Goal: Task Accomplishment & Management: Use online tool/utility

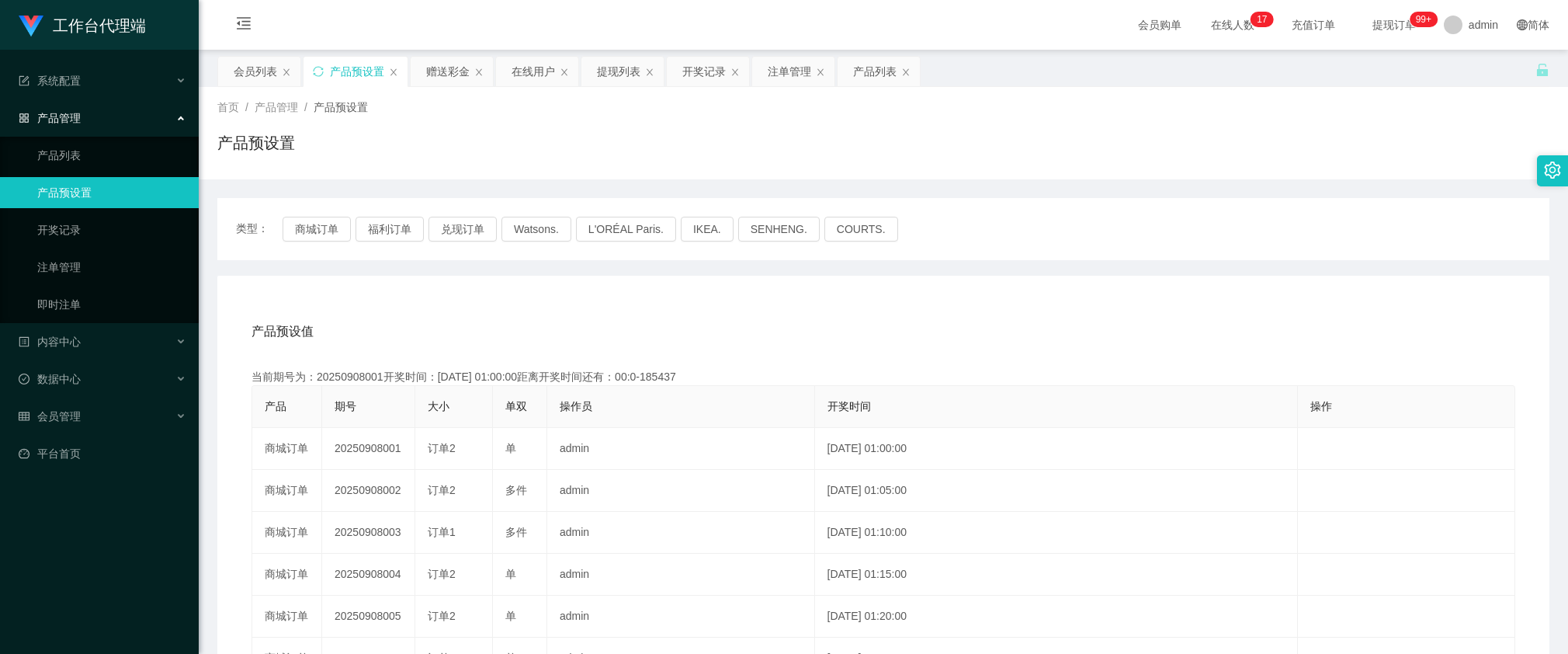
click at [351, 227] on div "类型： 商城订单 福利订单 兑现订单 Watsons. L'ORÉAL Paris. IKEA. [GEOGRAPHIC_DATA]. COURTS." at bounding box center [883, 229] width 1294 height 25
click at [326, 227] on button "商城订单" at bounding box center [317, 229] width 68 height 25
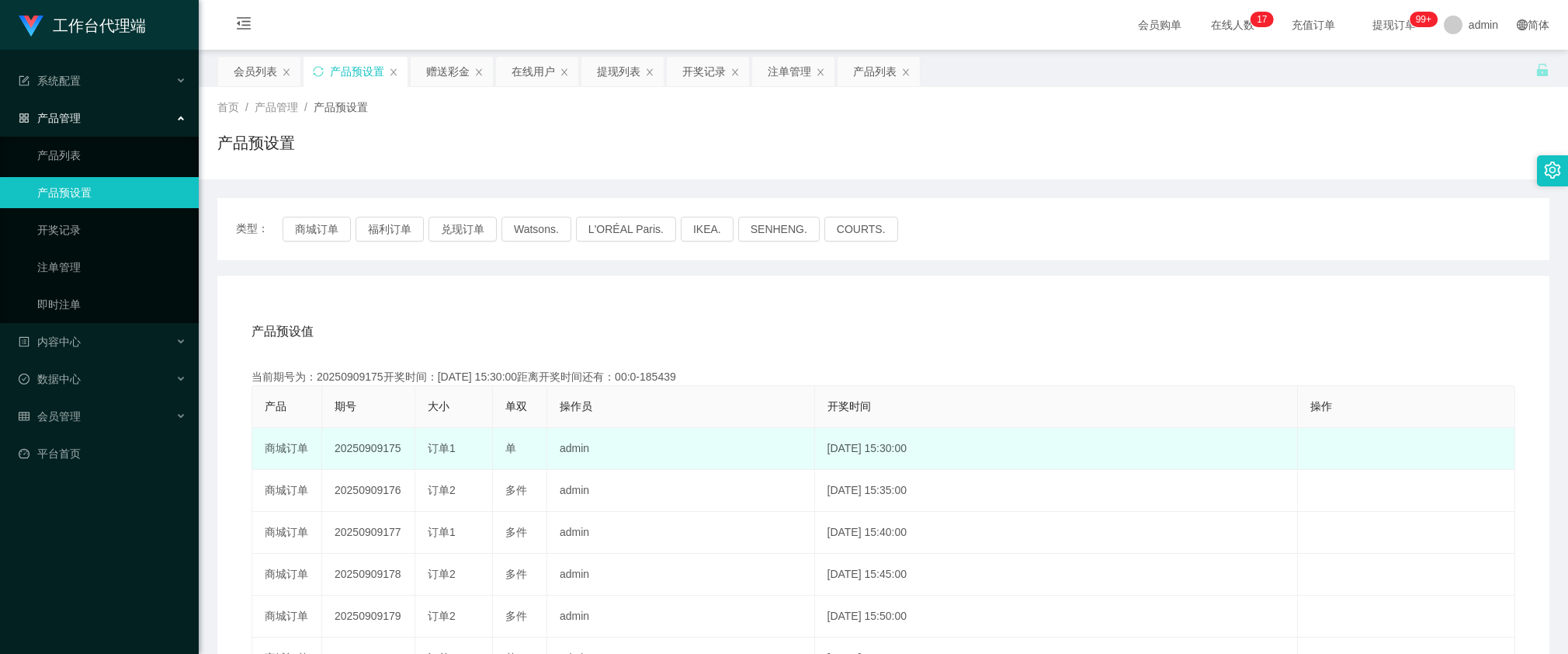
click at [381, 450] on td "20250909175" at bounding box center [369, 449] width 93 height 42
copy td "20250909175"
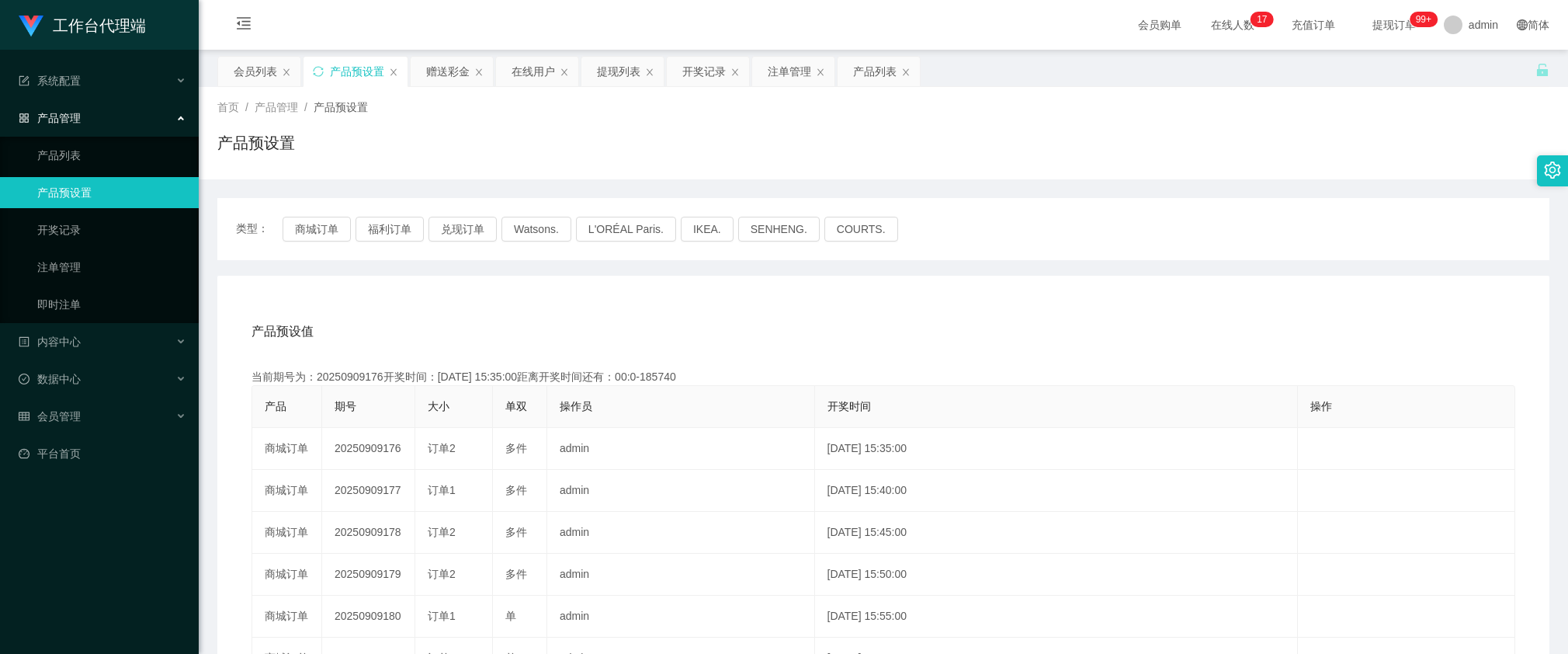
drag, startPoint x: 532, startPoint y: 160, endPoint x: 475, endPoint y: 113, distance: 73.9
click at [530, 157] on div "产品预设置" at bounding box center [883, 149] width 1332 height 36
click at [440, 78] on div "赠送彩金" at bounding box center [448, 71] width 43 height 30
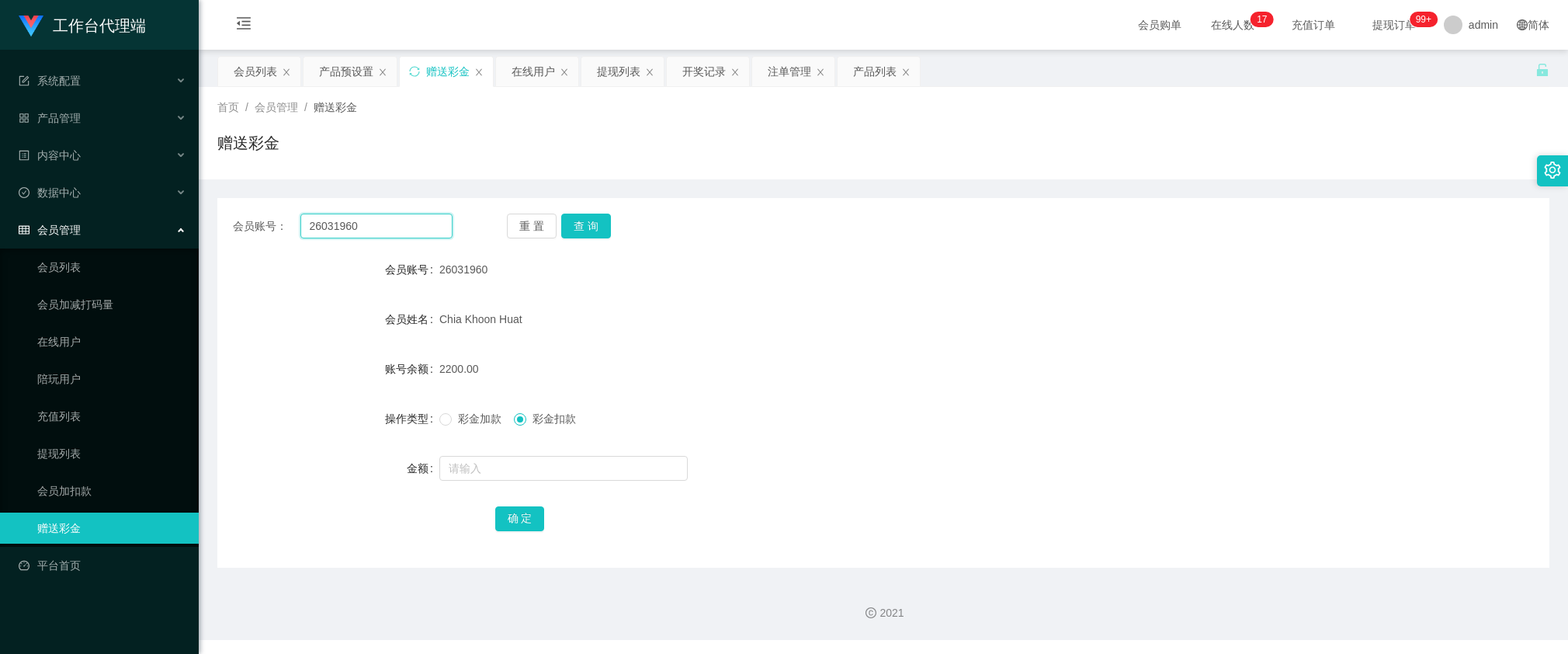
click at [430, 228] on input "26031960" at bounding box center [377, 226] width 152 height 25
paste input "97693993"
type input "97693993"
click at [600, 222] on button "查 询" at bounding box center [586, 226] width 49 height 25
click at [599, 222] on div "重 置 查 询" at bounding box center [616, 226] width 220 height 25
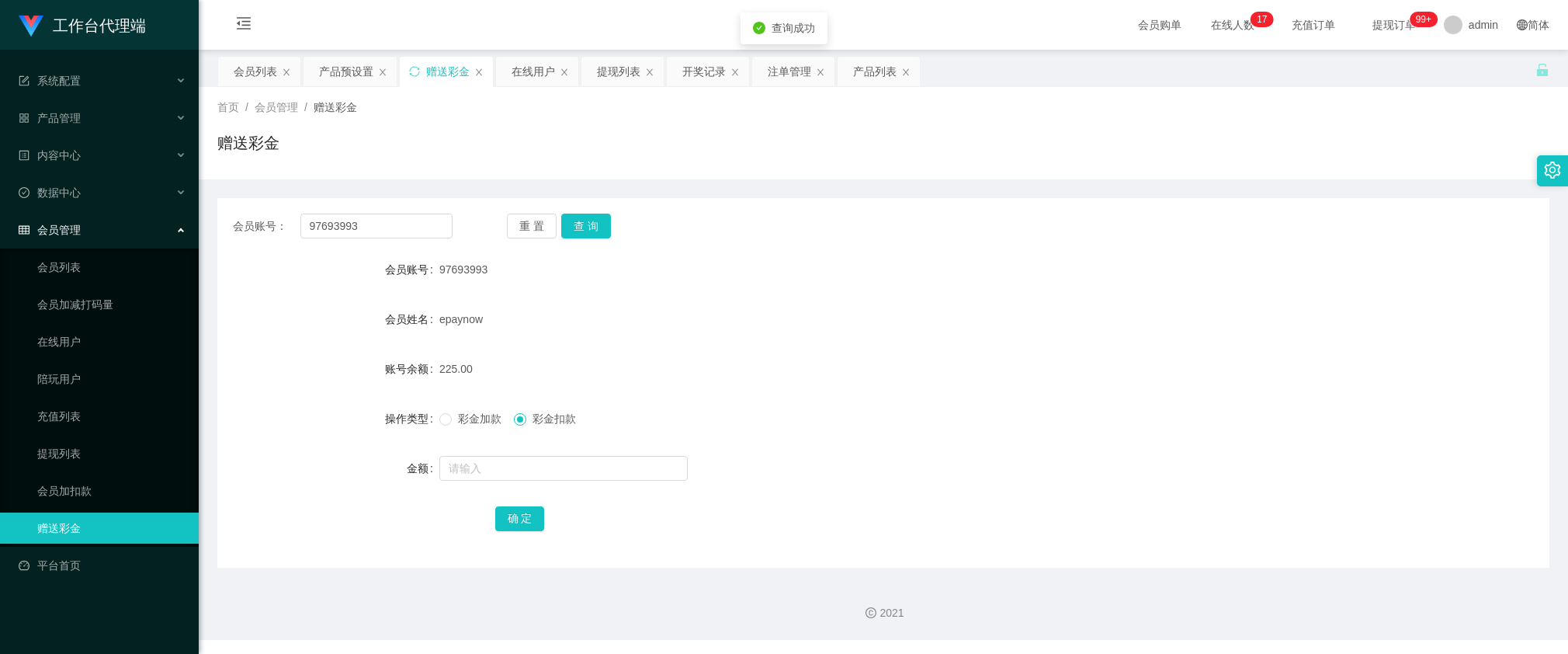
click at [594, 283] on div "97693993" at bounding box center [828, 269] width 777 height 31
click at [389, 228] on input "97693993" at bounding box center [377, 226] width 152 height 25
paste input "Est2811"
type input "Est2811"
click at [591, 226] on button "查 询" at bounding box center [586, 226] width 49 height 25
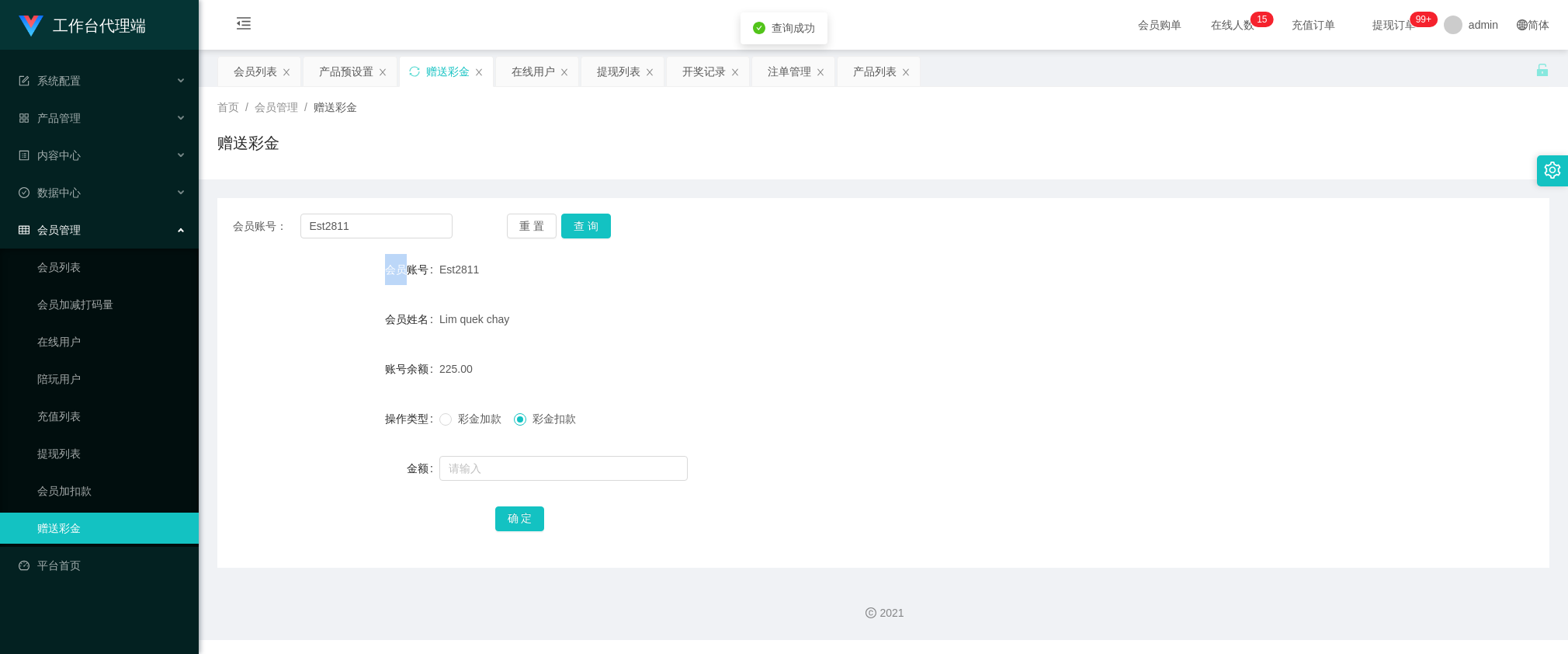
click at [590, 226] on div "重 置 查 询" at bounding box center [616, 226] width 220 height 25
click at [475, 416] on span "彩金加款" at bounding box center [480, 419] width 56 height 13
click at [529, 471] on input "text" at bounding box center [563, 468] width 248 height 25
type input "150"
click at [514, 514] on button "确 定" at bounding box center [519, 519] width 49 height 25
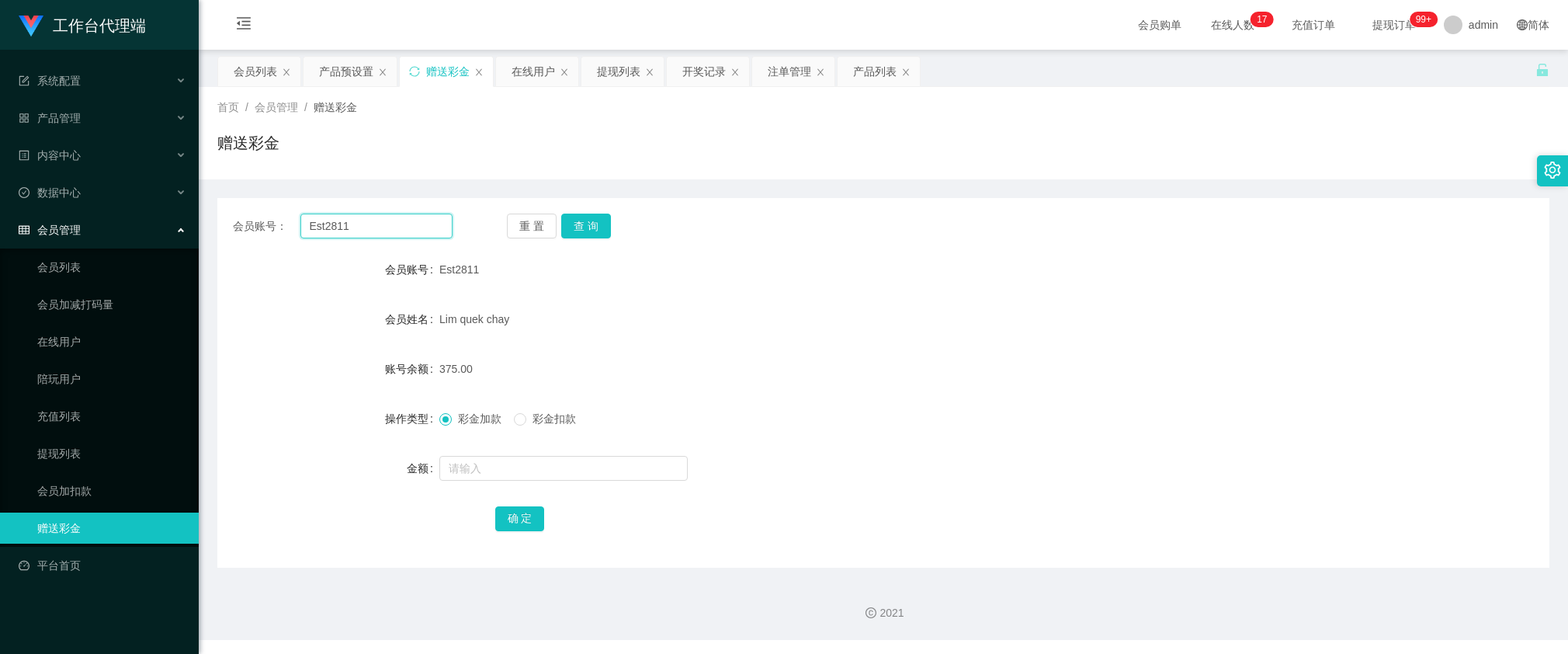
click at [381, 226] on input "Est2811" at bounding box center [377, 226] width 152 height 25
paste input "Clement6662"
type input "Clement6662"
drag, startPoint x: 579, startPoint y: 228, endPoint x: 550, endPoint y: 299, distance: 76.7
click at [579, 228] on button "查 询" at bounding box center [586, 226] width 49 height 25
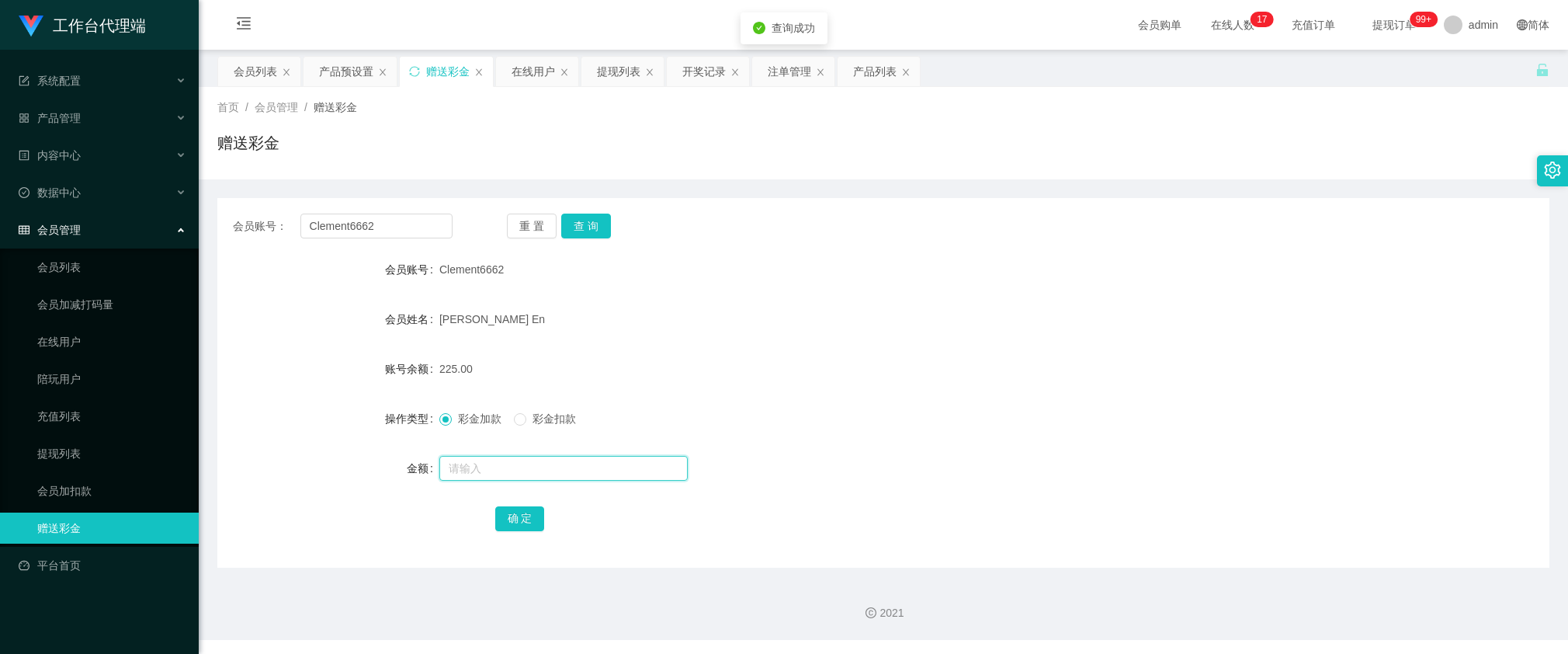
click at [499, 464] on input "text" at bounding box center [563, 468] width 248 height 25
type input "150"
drag, startPoint x: 515, startPoint y: 510, endPoint x: 605, endPoint y: 386, distance: 153.2
click at [515, 510] on button "确 定" at bounding box center [519, 519] width 49 height 25
click at [383, 233] on input "Clement6662" at bounding box center [377, 226] width 152 height 25
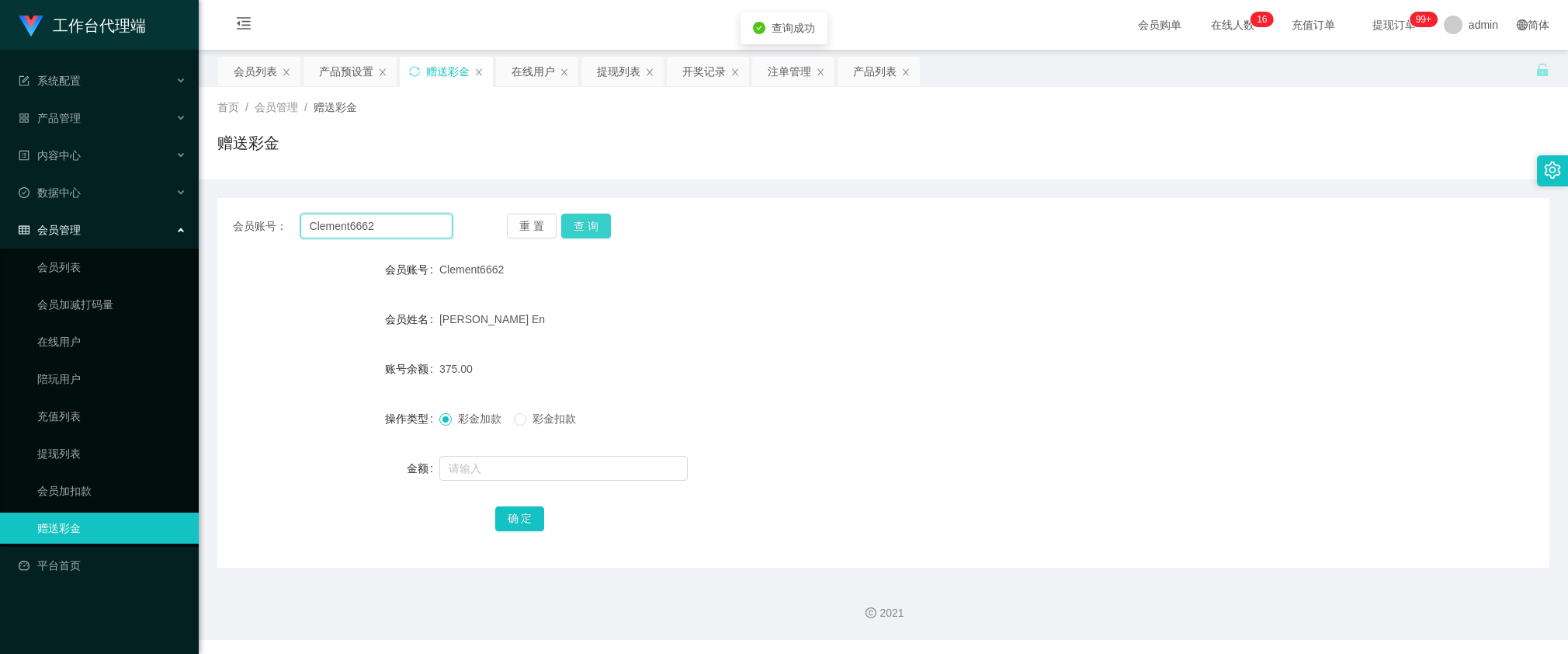
paste input "88917355"
type input "88917355"
click at [583, 229] on button "查 询" at bounding box center [586, 226] width 49 height 25
click at [526, 475] on input "text" at bounding box center [563, 468] width 248 height 25
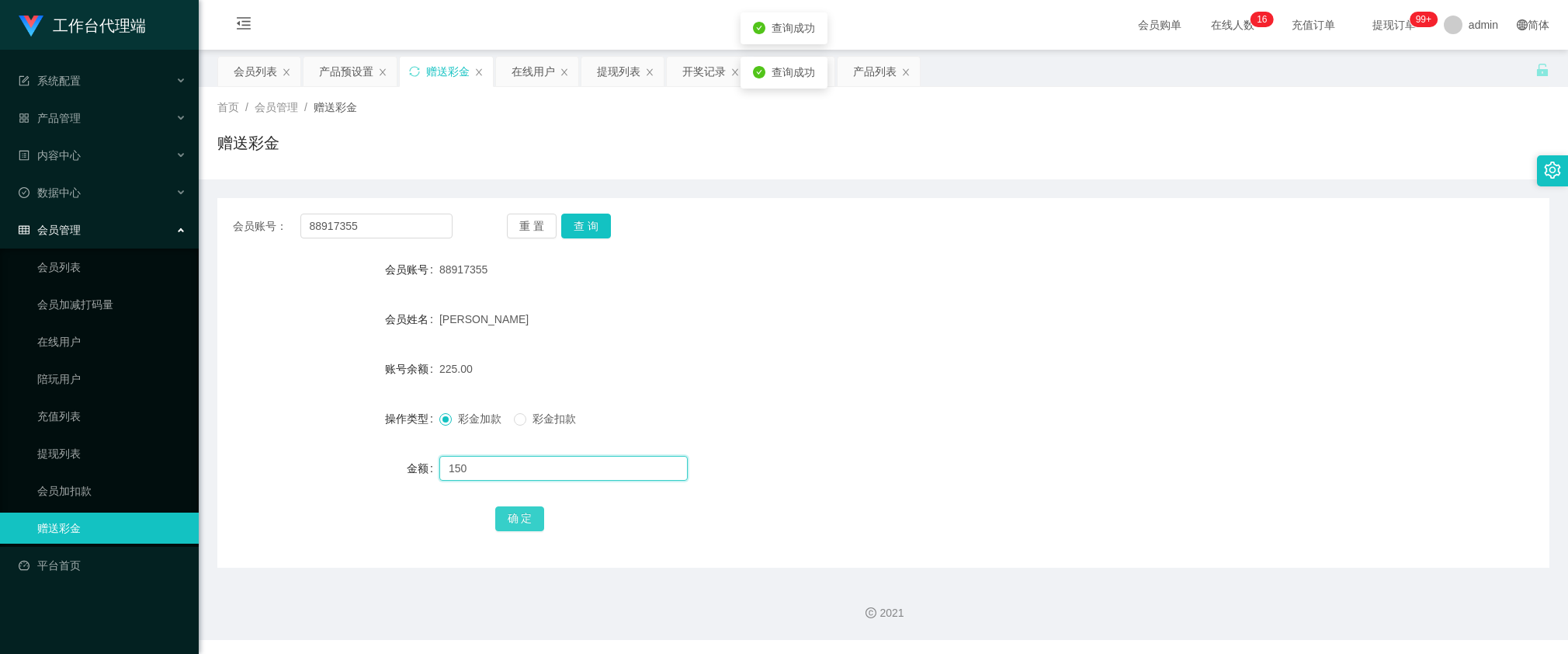
type input "150"
click at [518, 520] on button "确 定" at bounding box center [519, 519] width 49 height 25
click at [389, 227] on input "88917355" at bounding box center [377, 226] width 152 height 25
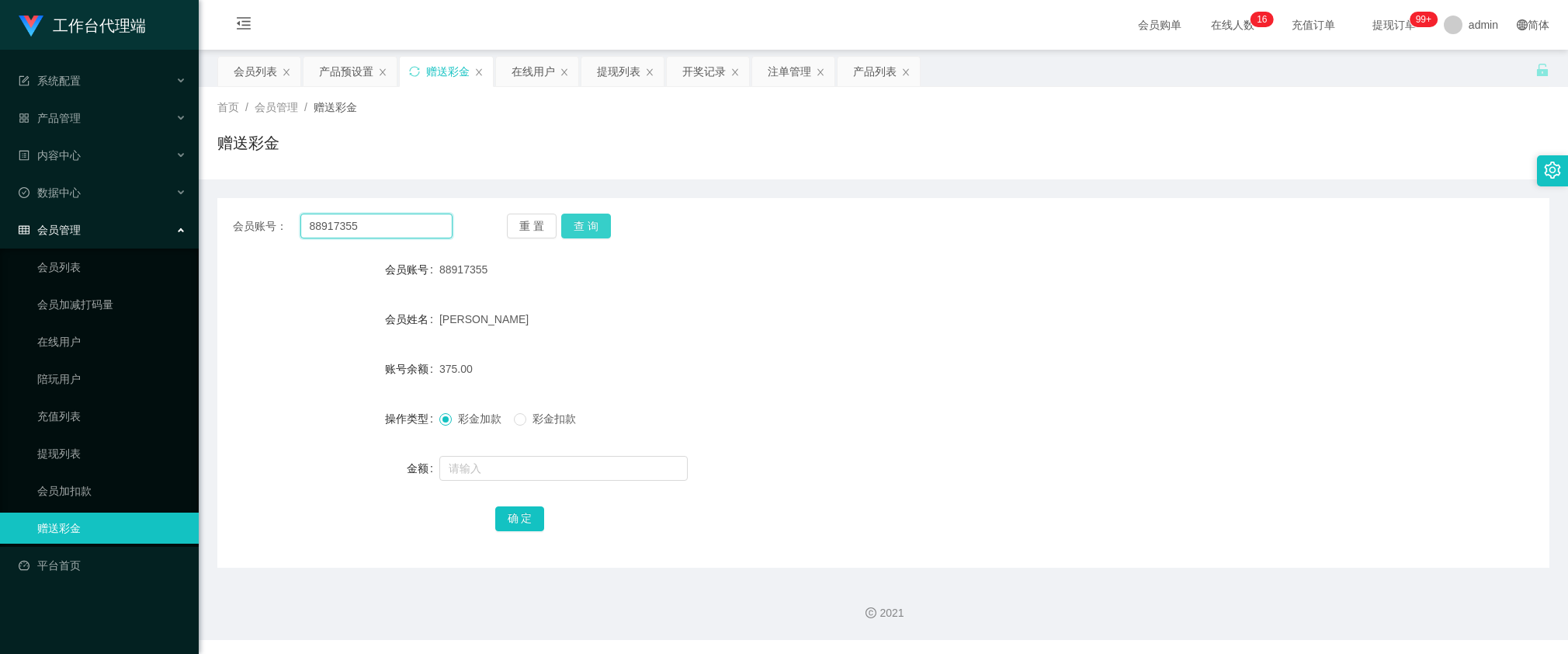
paste input "1531268932"
type input "1531268932"
click at [571, 231] on button "查 询" at bounding box center [586, 226] width 49 height 25
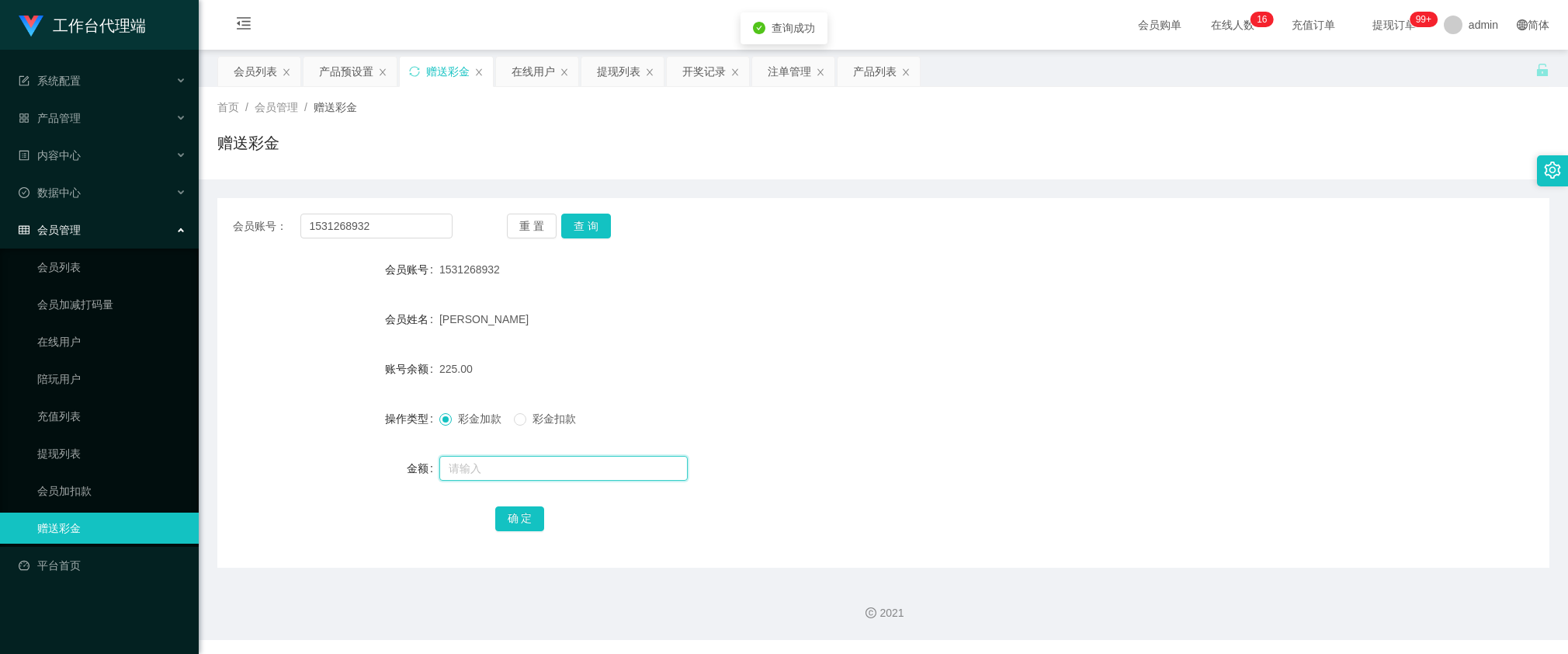
click at [497, 464] on input "text" at bounding box center [563, 468] width 248 height 25
type input "150"
click at [517, 520] on button "确 定" at bounding box center [519, 519] width 49 height 25
click at [395, 228] on input "1531268932" at bounding box center [377, 226] width 152 height 25
paste input "97693993"
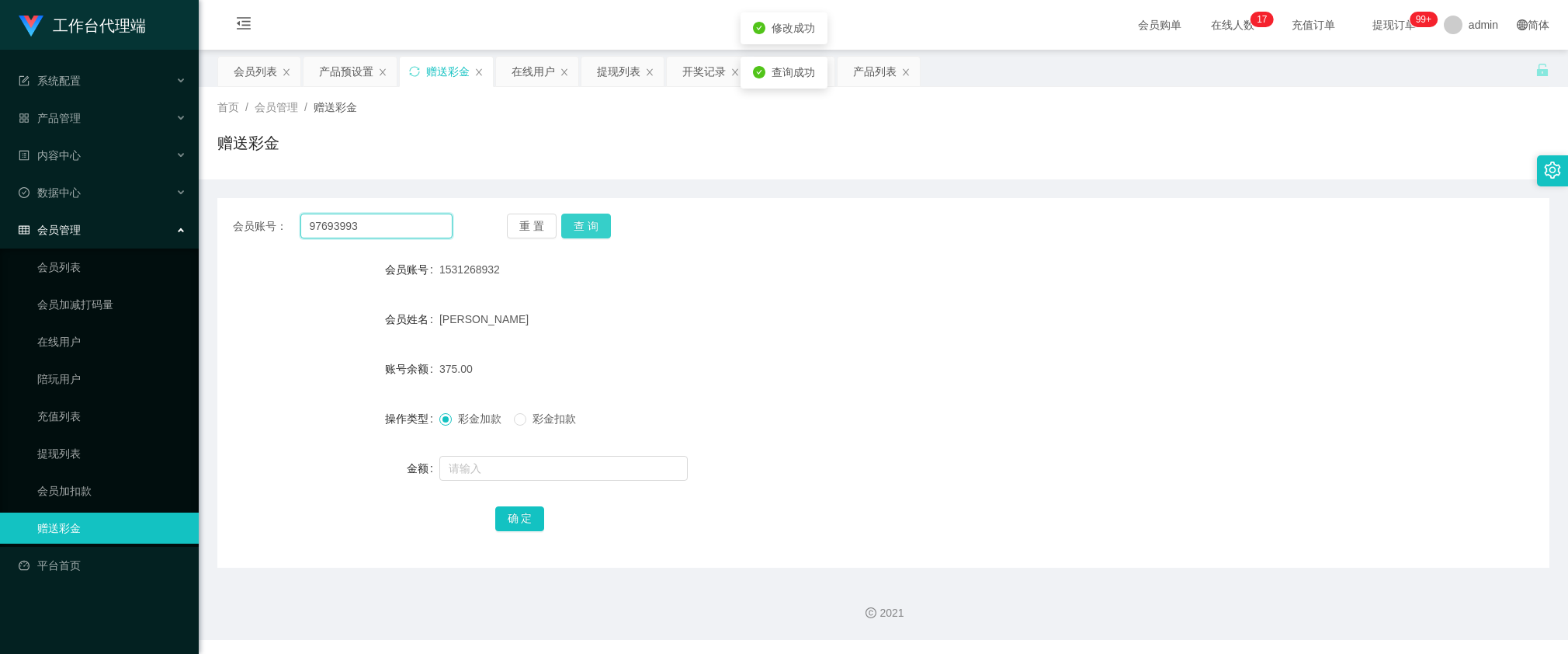
type input "97693993"
click at [587, 228] on button "查 询" at bounding box center [586, 226] width 49 height 25
click at [490, 470] on input "text" at bounding box center [563, 468] width 248 height 25
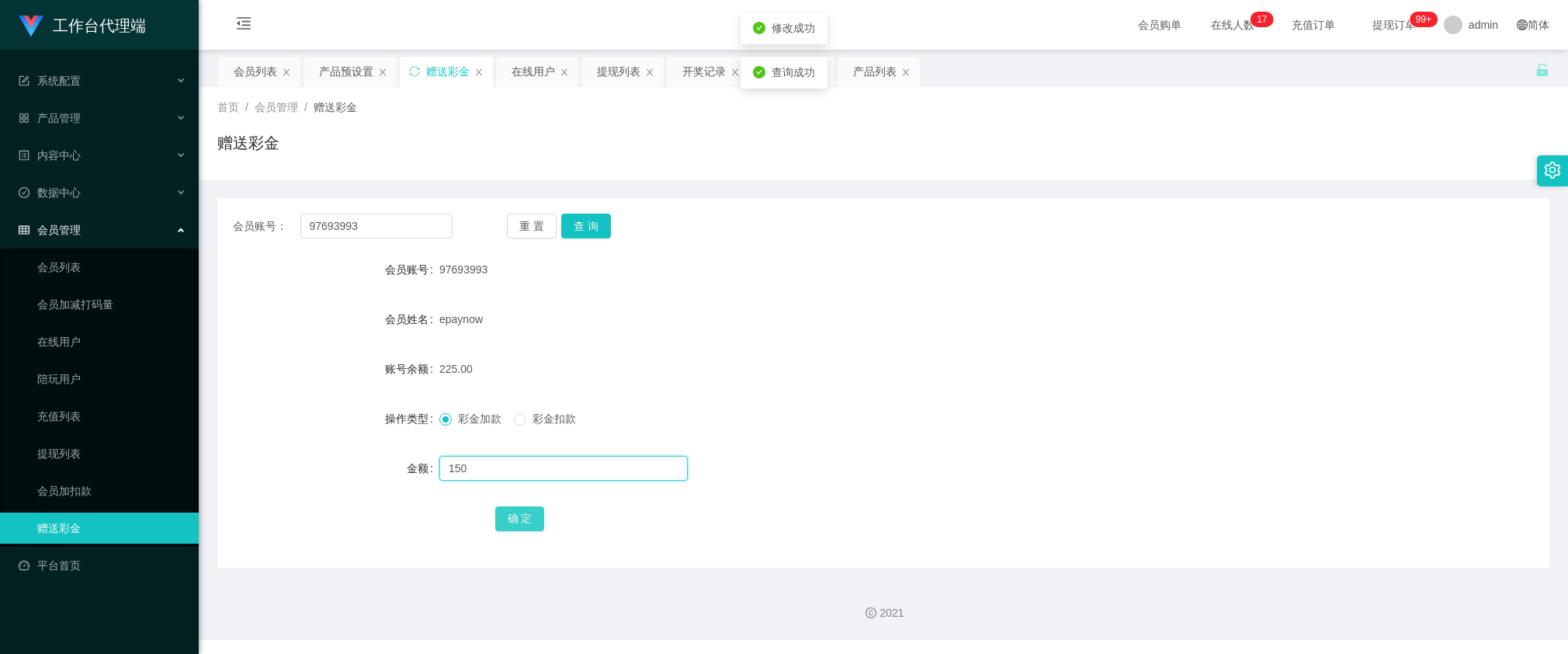
type input "150"
click at [504, 506] on button "确 定" at bounding box center [519, 519] width 49 height 25
click at [330, 70] on div "产品预设置" at bounding box center [346, 71] width 55 height 30
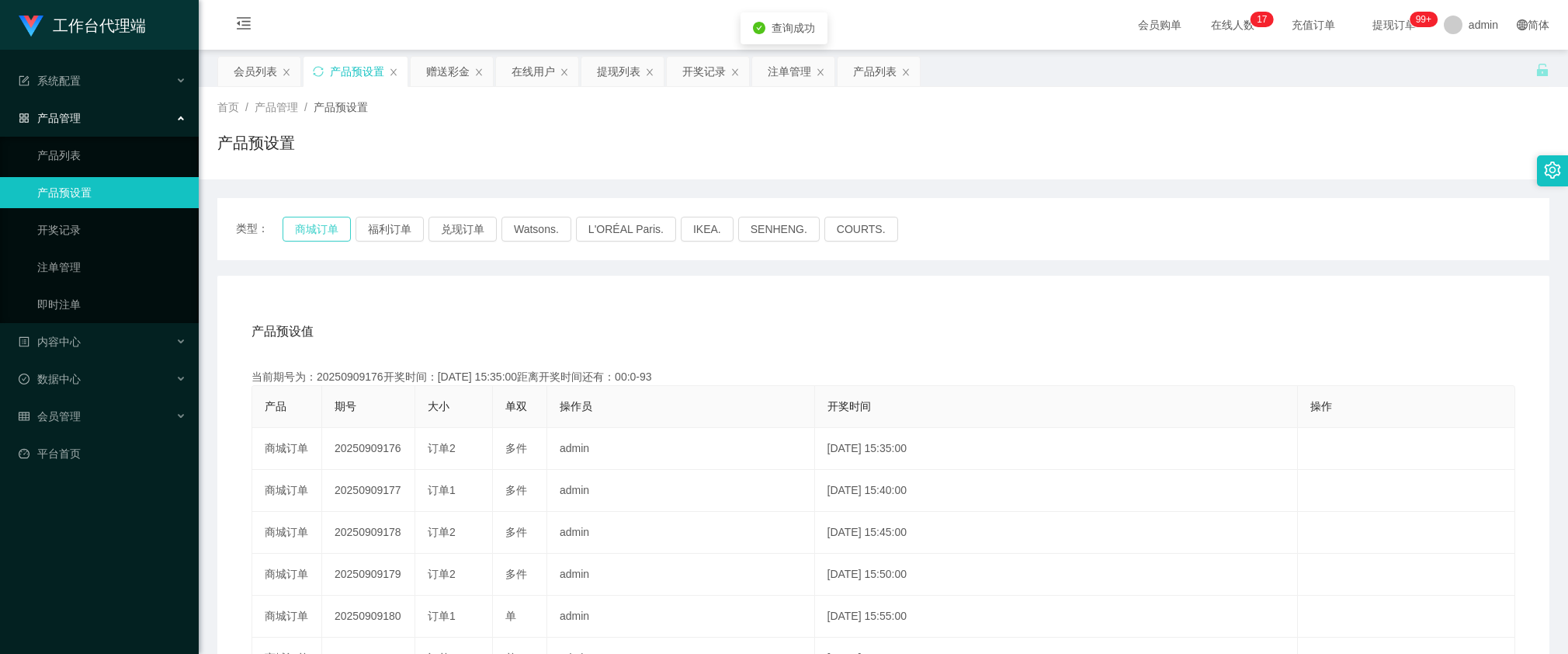
click at [312, 229] on button "商城订单" at bounding box center [317, 229] width 68 height 25
click at [439, 67] on div "赠送彩金" at bounding box center [448, 71] width 43 height 30
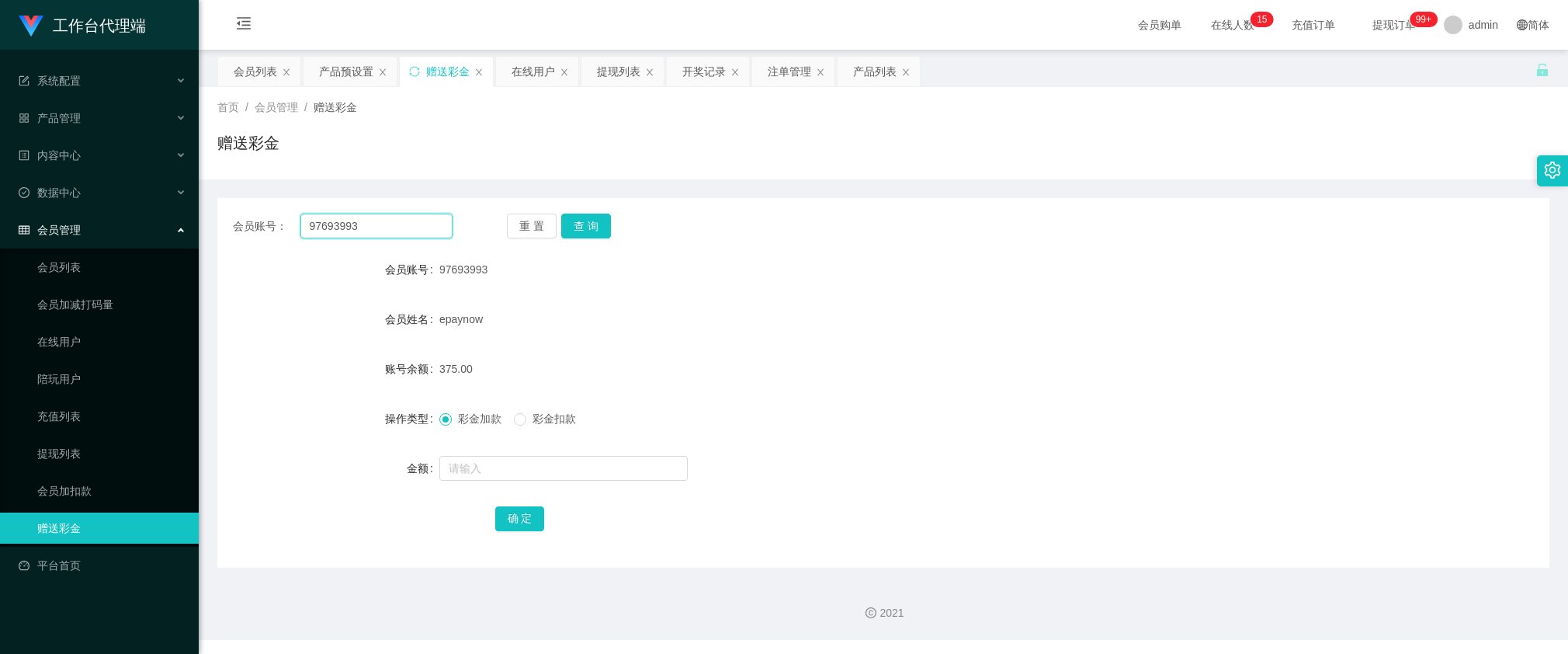
click at [419, 226] on input "97693993" at bounding box center [377, 226] width 152 height 25
click at [583, 227] on button "查 询" at bounding box center [586, 226] width 49 height 25
click at [583, 227] on div "重 置 查 询" at bounding box center [616, 226] width 220 height 25
click at [1137, 472] on div at bounding box center [828, 468] width 777 height 31
click at [431, 228] on input "97693993" at bounding box center [377, 226] width 152 height 25
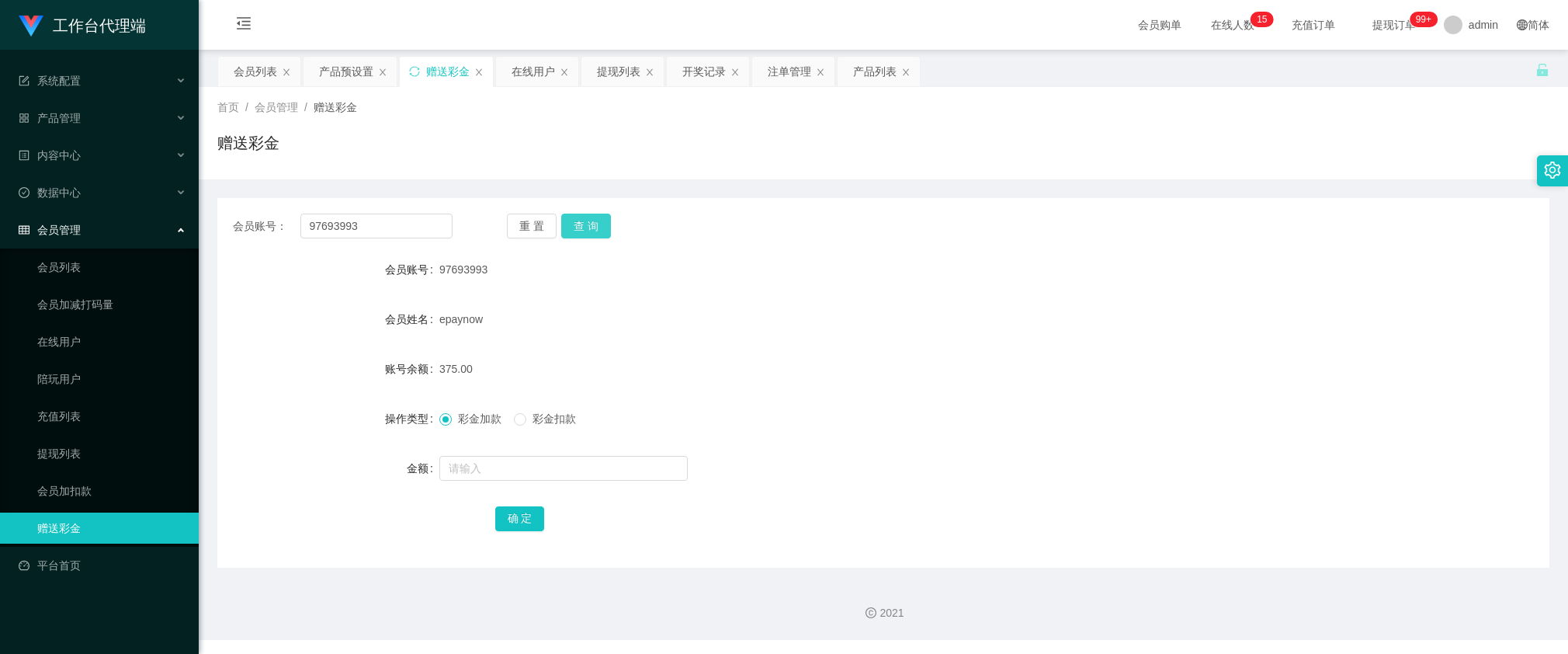
click at [573, 229] on button "查 询" at bounding box center [586, 226] width 49 height 25
click at [574, 229] on button "查 询" at bounding box center [586, 226] width 49 height 25
click at [588, 121] on div "首页 / 会员管理 / 赠送彩金 / 赠送彩金" at bounding box center [883, 133] width 1332 height 67
click at [875, 74] on div "产品列表" at bounding box center [875, 71] width 43 height 30
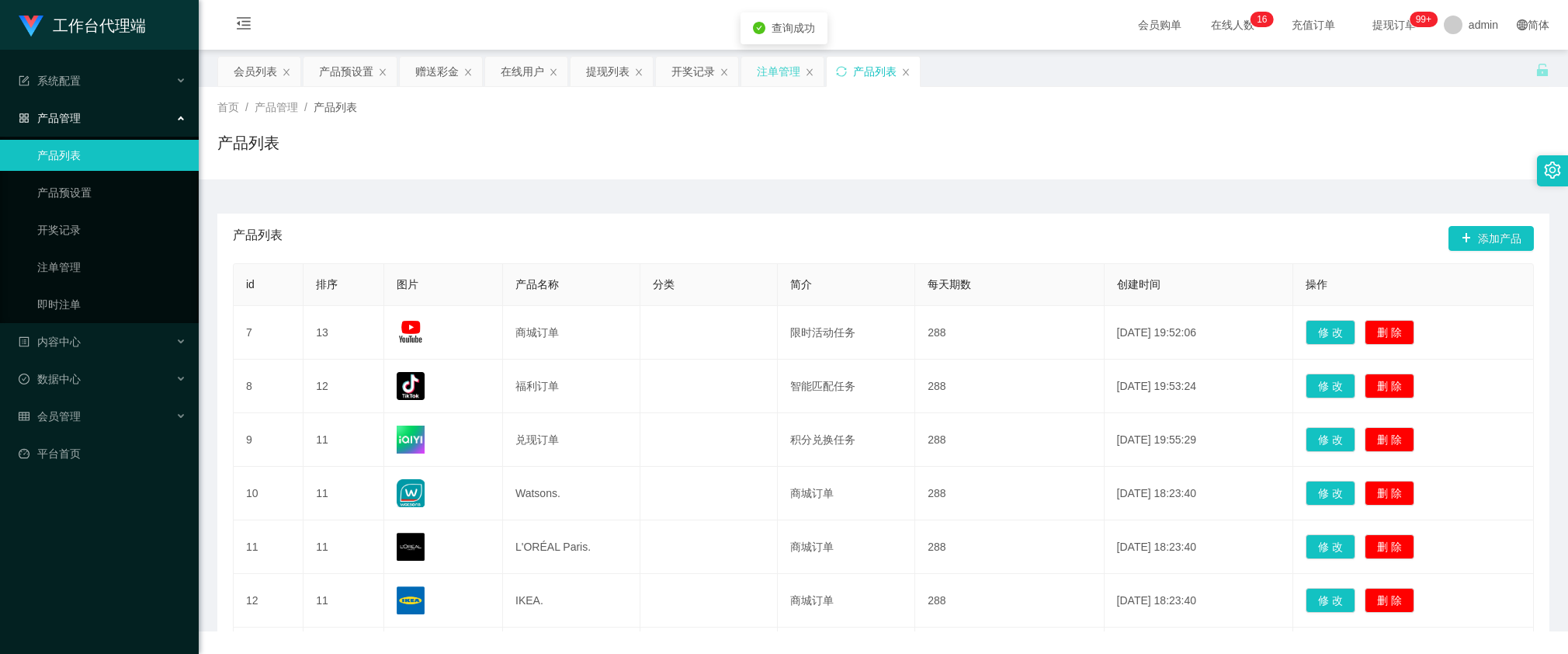
click at [781, 68] on div "注单管理" at bounding box center [779, 71] width 43 height 30
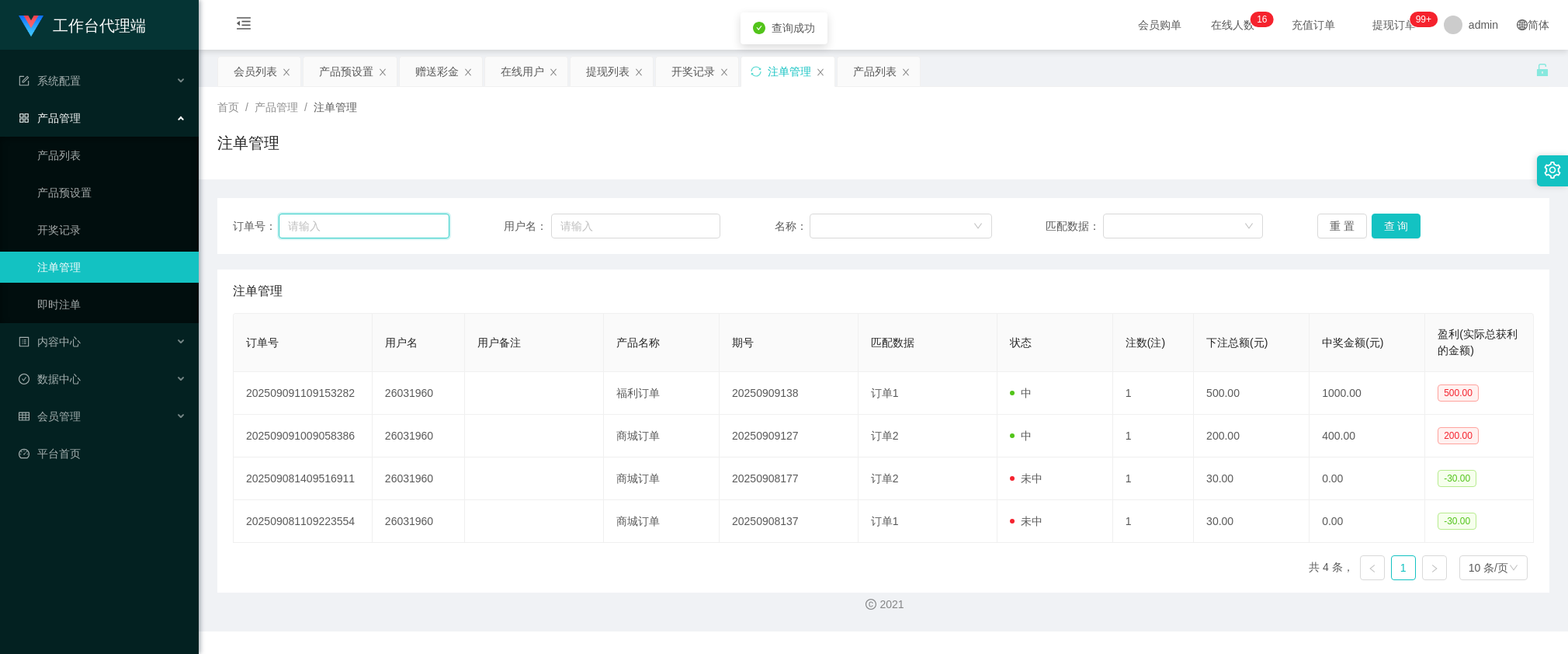
click at [397, 227] on input "text" at bounding box center [364, 226] width 170 height 25
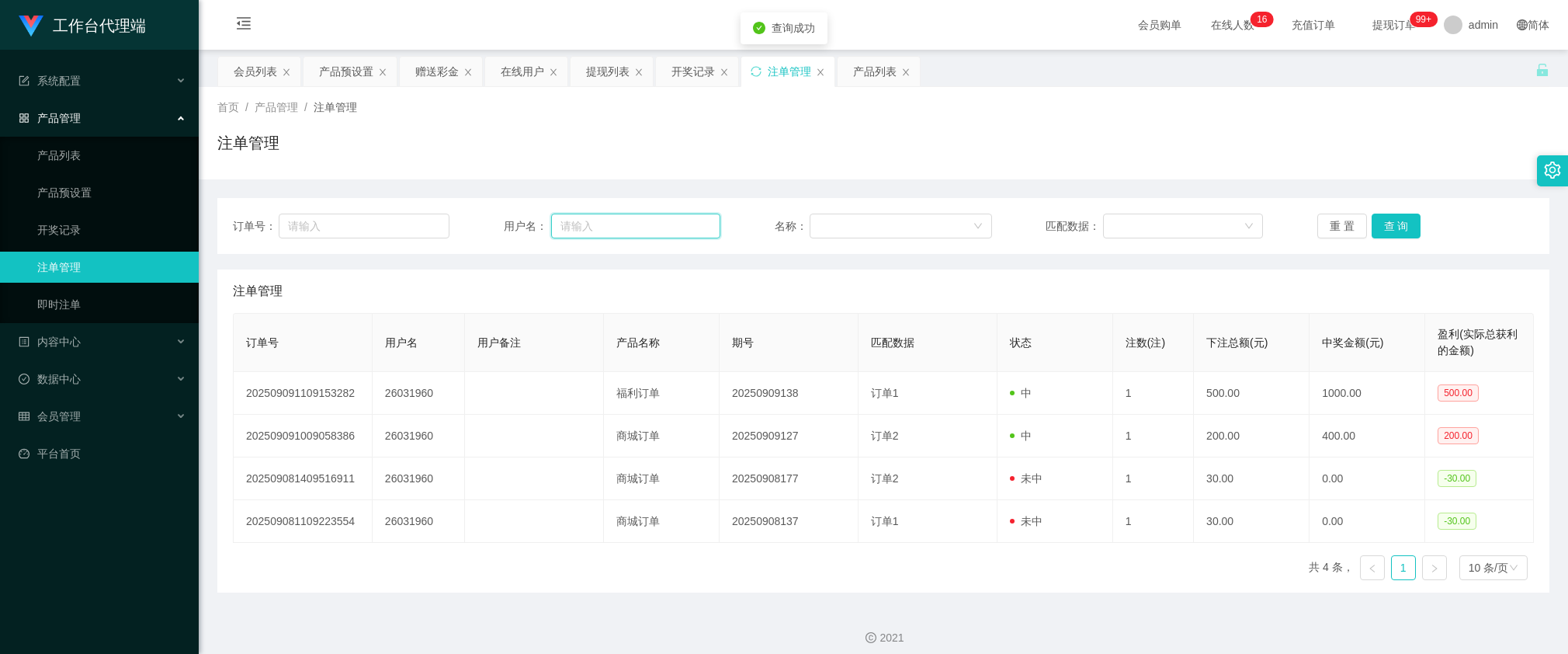
click at [594, 222] on input "text" at bounding box center [635, 226] width 170 height 25
paste input "97693993"
click at [1390, 227] on button "查 询" at bounding box center [1396, 226] width 49 height 25
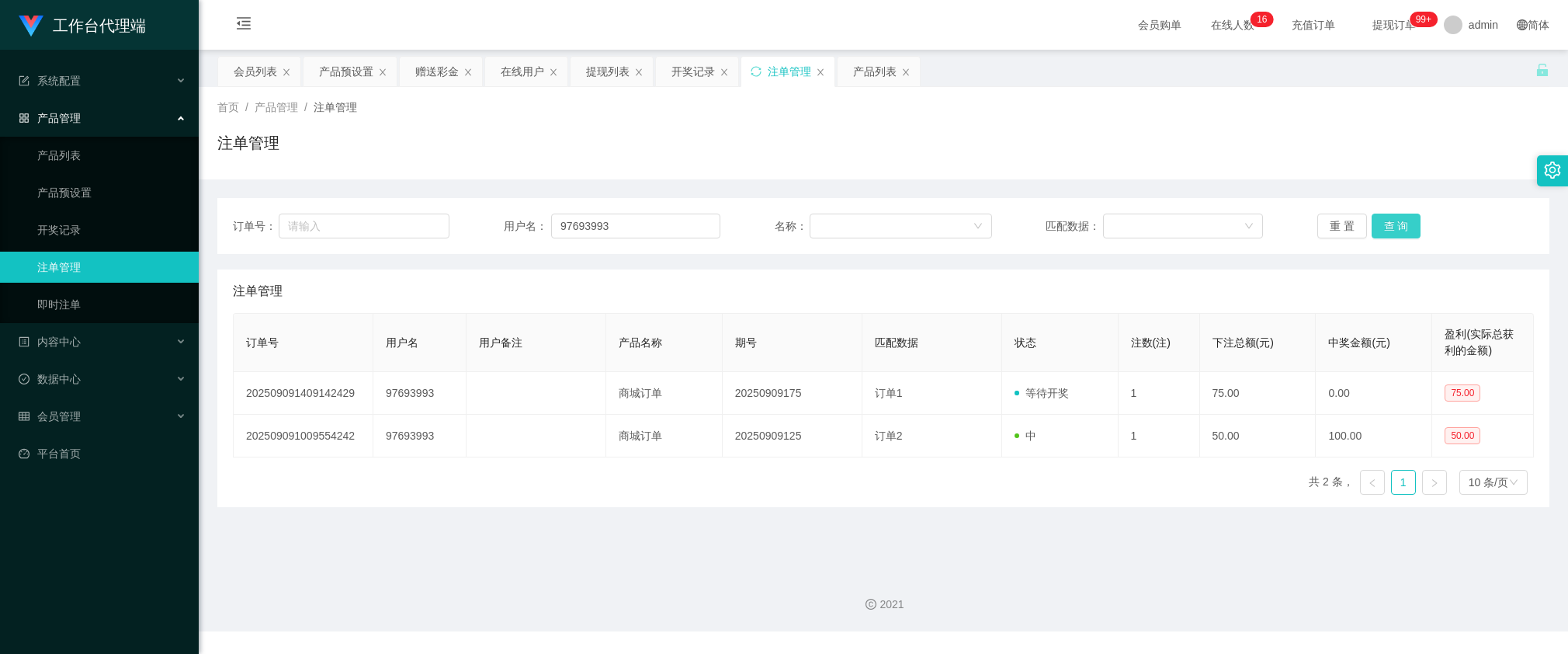
click at [1403, 231] on button "查 询" at bounding box center [1396, 226] width 49 height 25
click at [1398, 216] on button "查 询" at bounding box center [1396, 226] width 49 height 25
click at [705, 285] on div "注单管理" at bounding box center [884, 291] width 1301 height 43
click at [1372, 233] on button "查 询" at bounding box center [1396, 226] width 49 height 25
click at [668, 215] on input "97693993" at bounding box center [635, 226] width 170 height 25
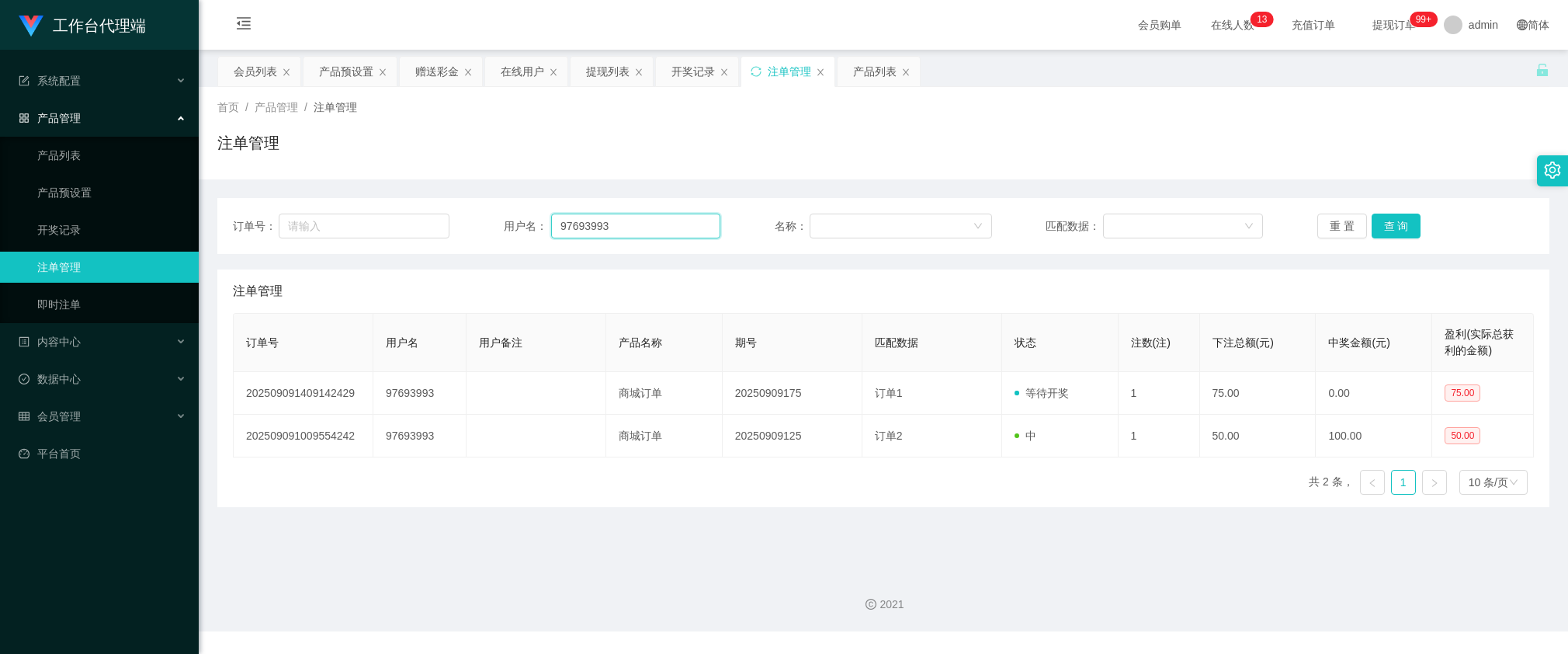
paste input "1531268932"
click at [1392, 219] on button "查 询" at bounding box center [1396, 226] width 49 height 25
click at [1384, 234] on button "查 询" at bounding box center [1396, 226] width 49 height 25
click at [661, 219] on input "1531268932" at bounding box center [635, 226] width 170 height 25
paste input "88917355"
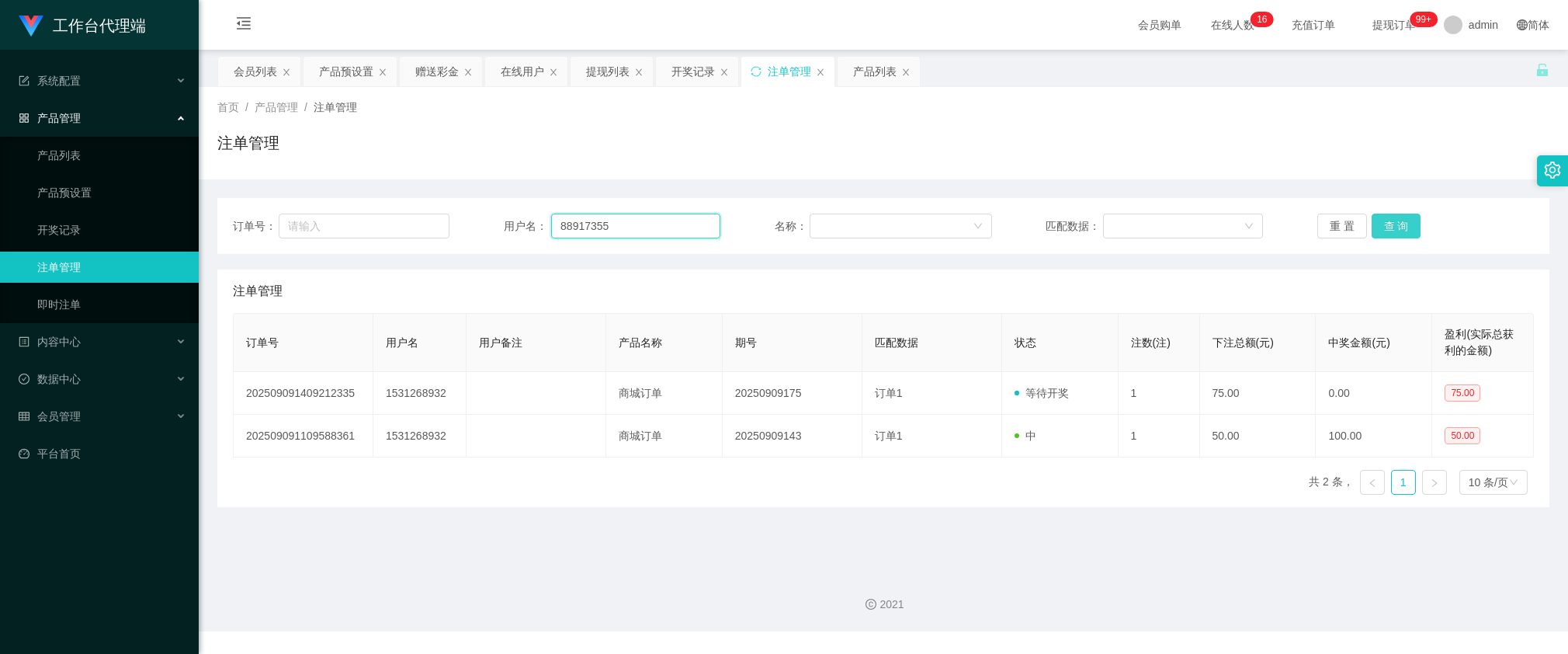
type input "88917355"
click at [1387, 227] on button "查 询" at bounding box center [1396, 226] width 49 height 25
click at [701, 70] on div "开奖记录" at bounding box center [693, 71] width 43 height 30
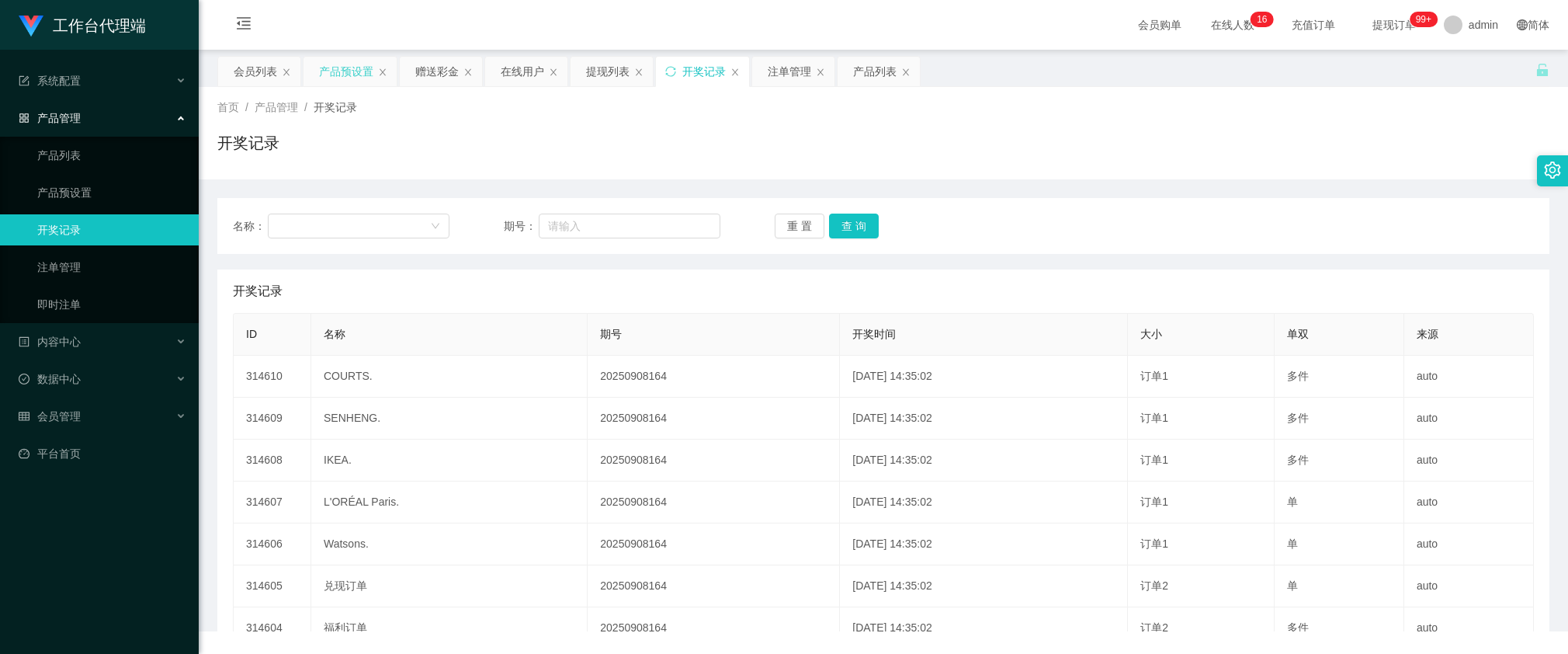
click at [335, 67] on div "产品预设置" at bounding box center [346, 71] width 55 height 30
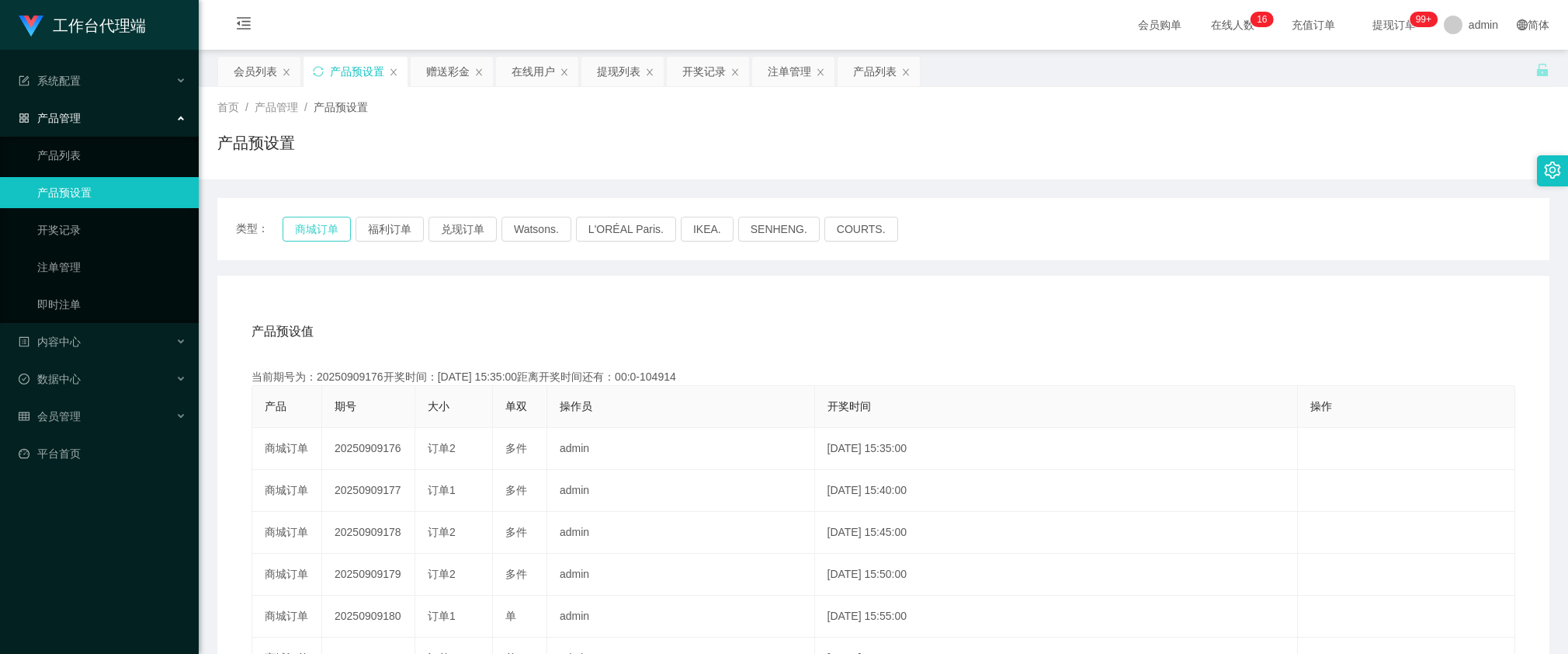
click at [319, 228] on button "商城订单" at bounding box center [317, 229] width 68 height 25
click at [464, 71] on div "赠送彩金" at bounding box center [448, 71] width 43 height 30
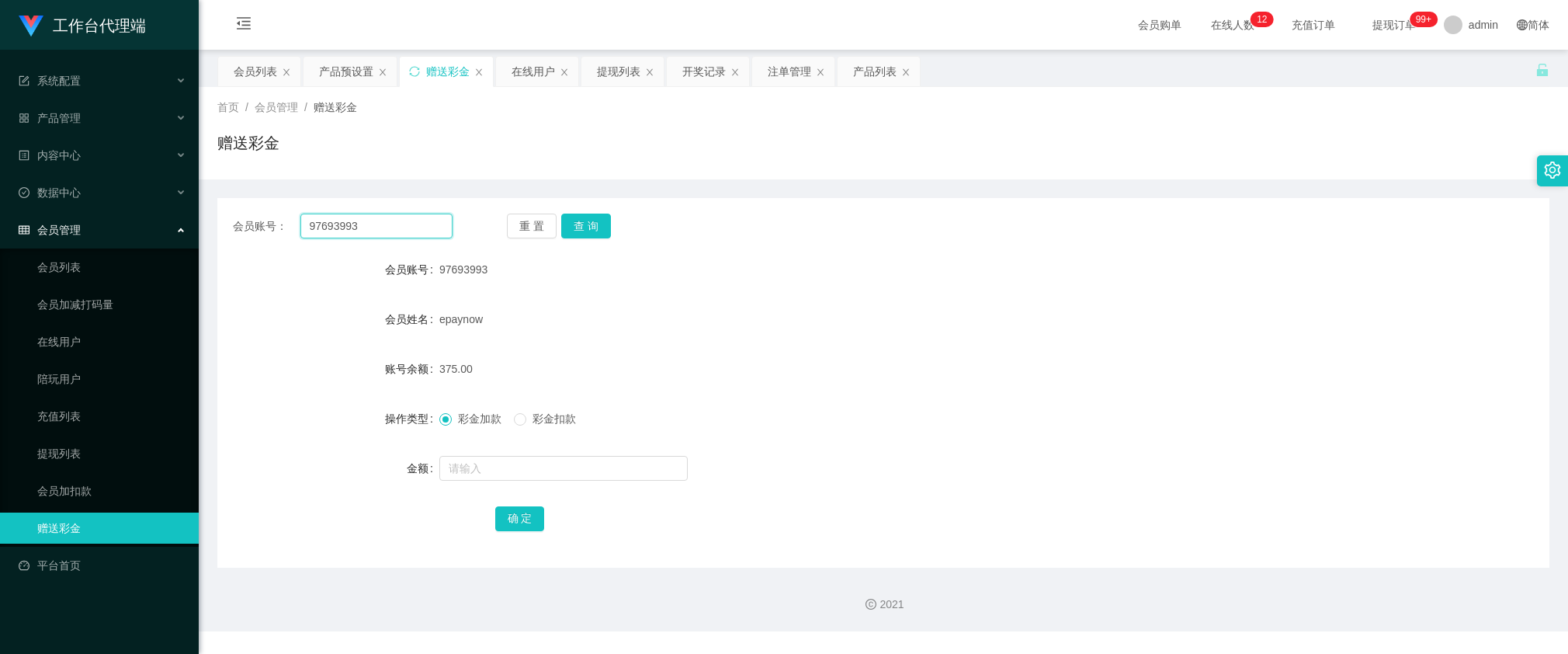
click at [392, 220] on input "97693993" at bounding box center [377, 226] width 152 height 25
click at [586, 231] on button "查 询" at bounding box center [586, 226] width 49 height 25
click at [586, 231] on div "重 置 查 询" at bounding box center [616, 226] width 220 height 25
click at [790, 75] on div "注单管理" at bounding box center [789, 71] width 43 height 30
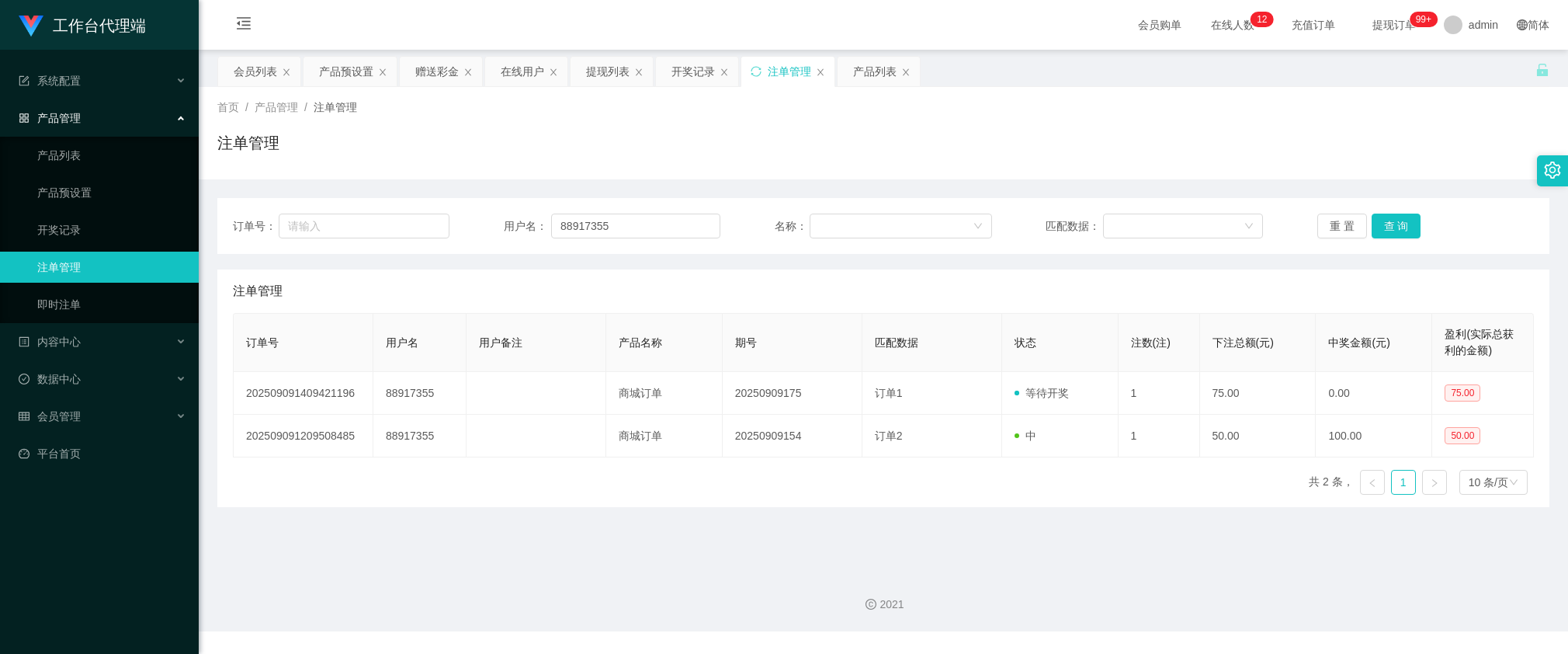
click at [627, 204] on div "订单号： 用户名： 88917355 名称： 匹配数据： 重 置 查 询" at bounding box center [883, 226] width 1332 height 56
click at [635, 216] on input "88917355" at bounding box center [635, 226] width 170 height 25
paste input "97693993"
type input "97693993"
click at [1384, 219] on button "查 询" at bounding box center [1396, 226] width 49 height 25
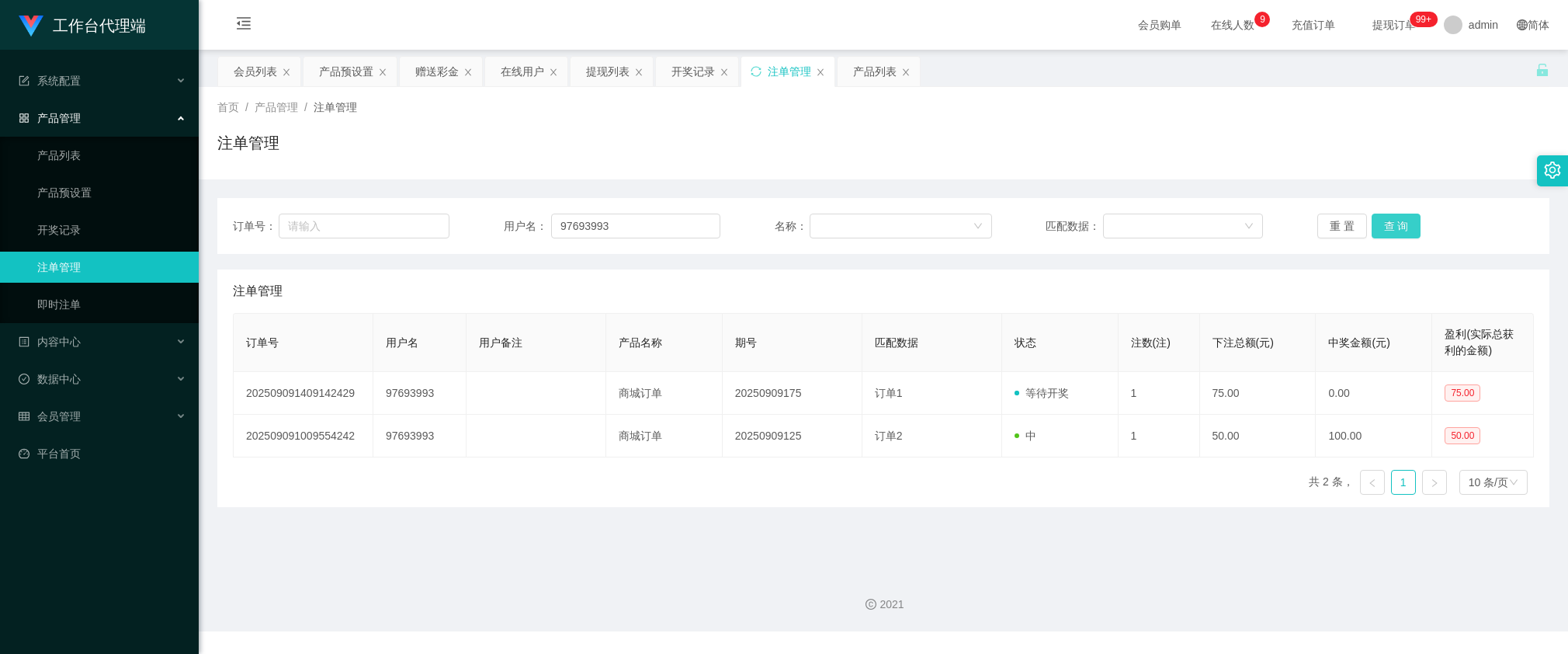
click at [1406, 223] on button "查 询" at bounding box center [1396, 226] width 49 height 25
click at [1406, 223] on div "重 置 查 询" at bounding box center [1425, 226] width 216 height 25
click at [1406, 223] on button "查 询" at bounding box center [1396, 226] width 49 height 25
click at [1383, 238] on button "查 询" at bounding box center [1396, 226] width 49 height 25
click at [1383, 238] on div "重 置 查 询" at bounding box center [1425, 226] width 216 height 25
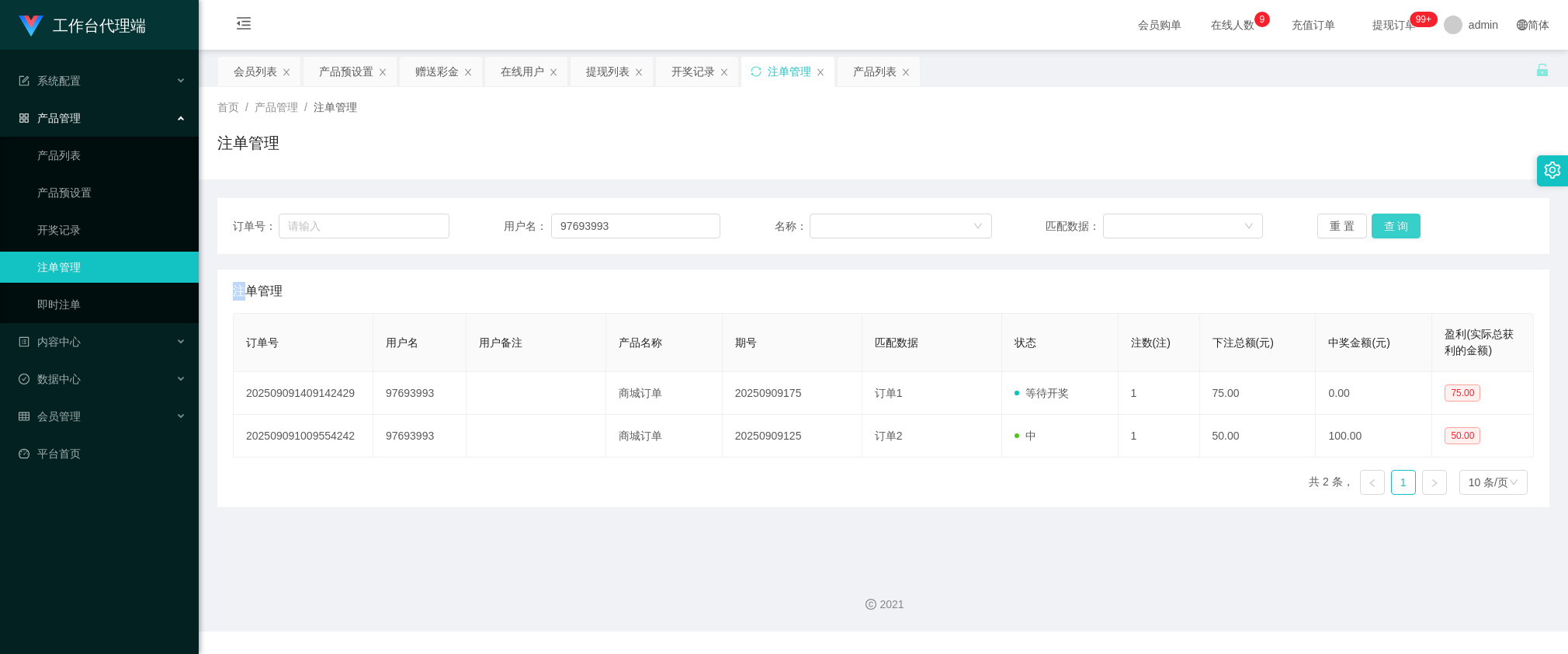
click at [1383, 238] on button "查 询" at bounding box center [1396, 226] width 49 height 25
click at [1383, 238] on button "查 询" at bounding box center [1405, 226] width 66 height 25
click at [1401, 227] on button "查 询" at bounding box center [1396, 226] width 49 height 25
click at [1154, 506] on div "订单号 用户名 用户备注 产品名称 期号 匹配数据 状态 注数(注) 下注总额(元) 中奖金额(元) 盈利(实际总获利的金额) 202509091409142…" at bounding box center [884, 410] width 1301 height 194
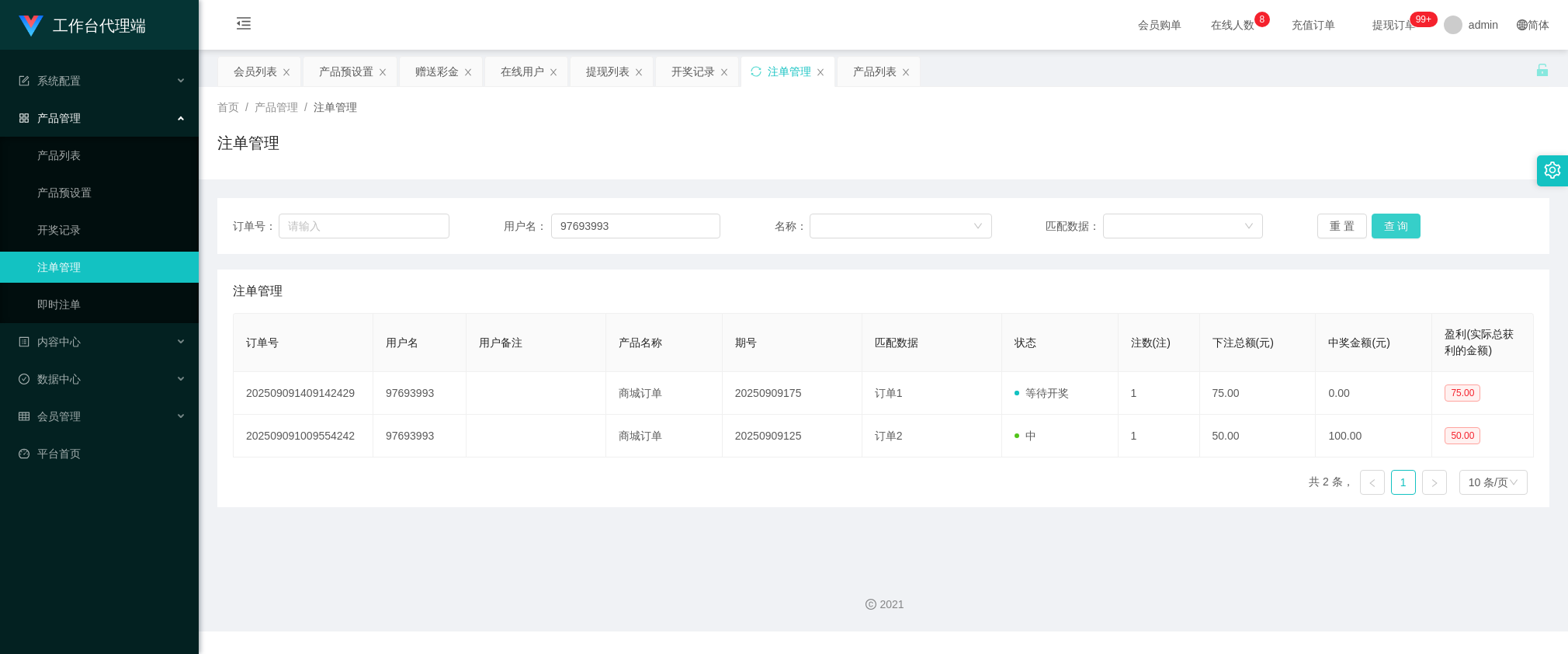
click at [1387, 231] on button "查 询" at bounding box center [1396, 226] width 49 height 25
click at [1387, 231] on div "重 置 查 询" at bounding box center [1425, 226] width 216 height 25
click at [1387, 231] on button "查 询" at bounding box center [1396, 226] width 49 height 25
drag, startPoint x: 1057, startPoint y: 510, endPoint x: 1190, endPoint y: 419, distance: 161.2
click at [1058, 510] on main "关闭左侧 关闭右侧 关闭其它 刷新页面 会员列表 产品预设置 赠送彩金 在线用户 提现列表 开奖记录 注单管理 产品列表 首页 / 产品管理 / 注单管理 /…" at bounding box center [884, 304] width 1369 height 510
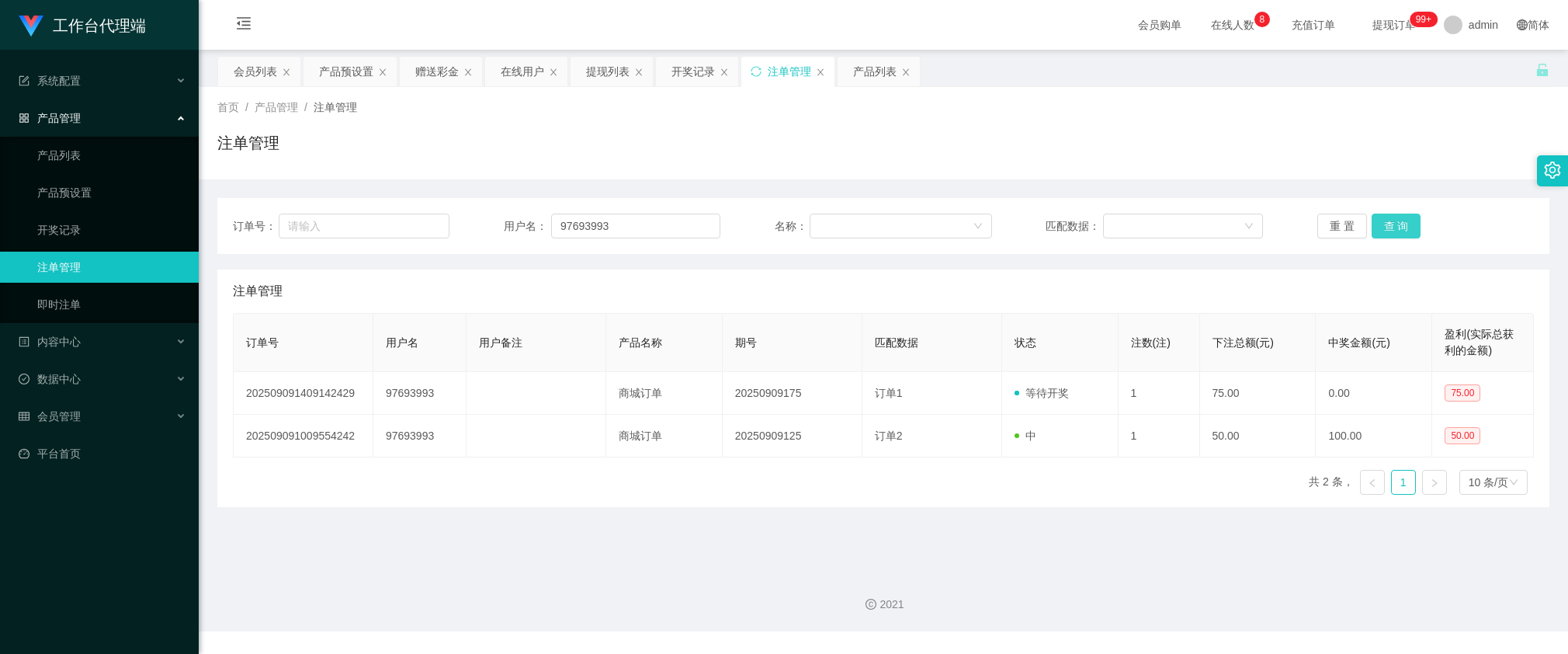
click at [1387, 229] on button "查 询" at bounding box center [1396, 226] width 49 height 25
click at [1387, 229] on button "查 询" at bounding box center [1405, 226] width 66 height 25
click at [1387, 229] on button "查 询" at bounding box center [1396, 226] width 49 height 25
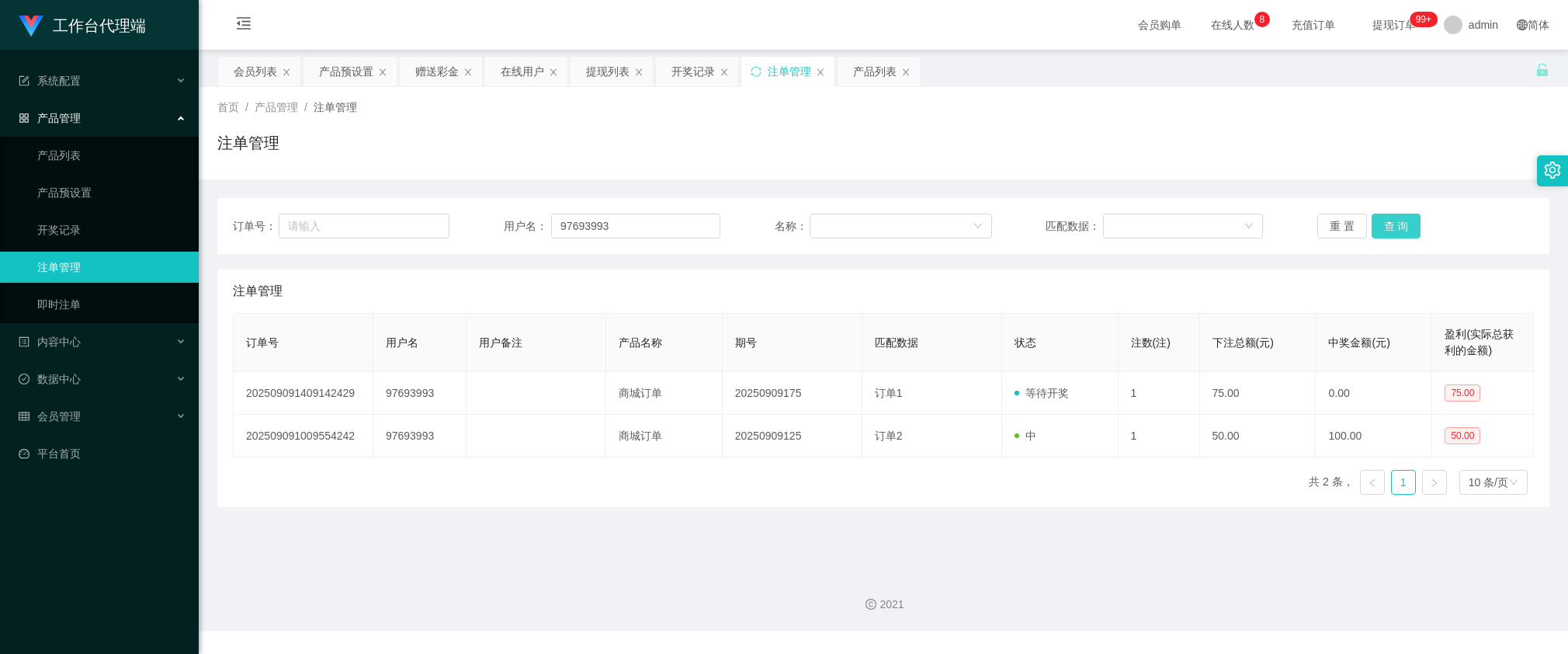
click at [1387, 229] on button "查 询" at bounding box center [1396, 226] width 49 height 25
click at [1196, 545] on main "关闭左侧 关闭右侧 关闭其它 刷新页面 会员列表 产品预设置 赠送彩金 在线用户 提现列表 开奖记录 注单管理 产品列表 首页 / 产品管理 / 注单管理 /…" at bounding box center [884, 304] width 1369 height 510
click at [1391, 240] on div "订单号： 用户名： 97693993 名称： 匹配数据： 重 置 查 询" at bounding box center [883, 226] width 1332 height 56
click at [1391, 239] on div "订单号： 用户名： 97693993 名称： 匹配数据： 重 置 查 询" at bounding box center [883, 226] width 1332 height 56
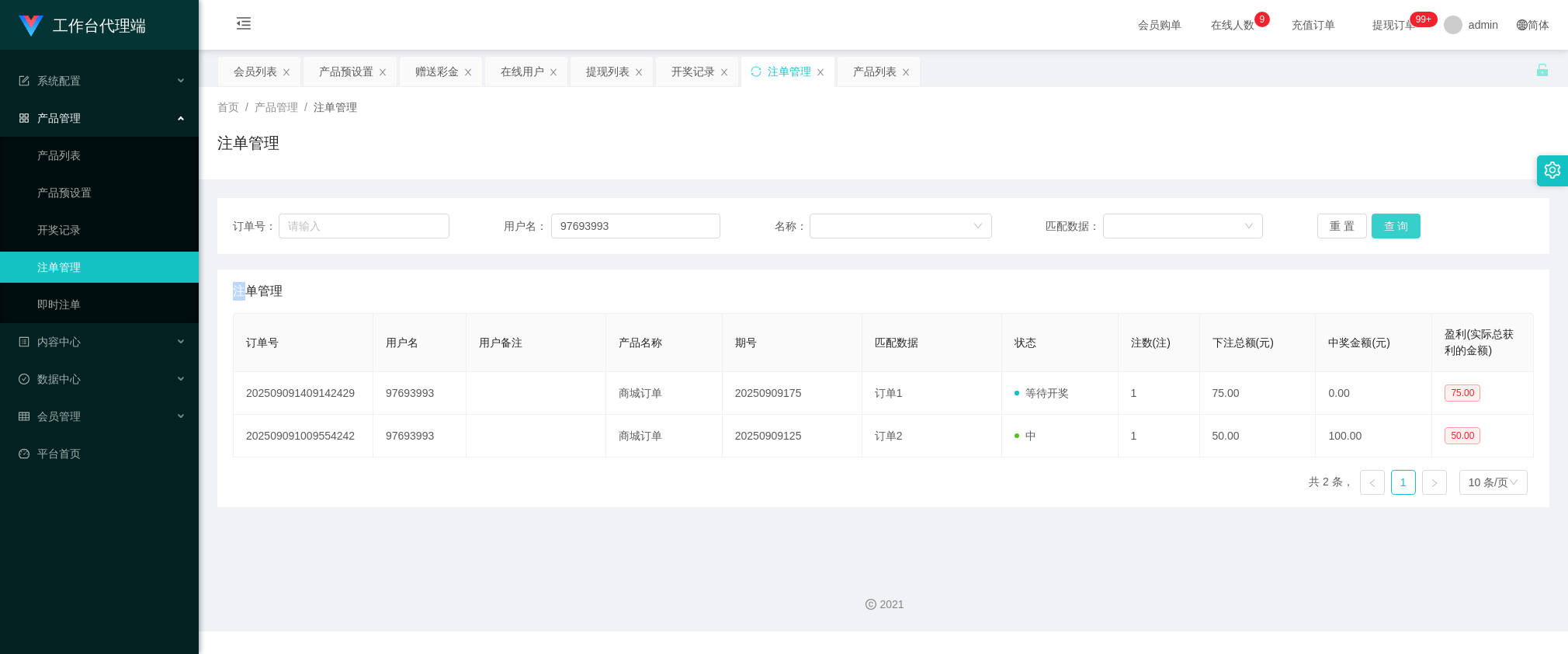
click at [1394, 233] on button "查 询" at bounding box center [1396, 226] width 49 height 25
click at [1407, 220] on button "查 询" at bounding box center [1396, 226] width 49 height 25
click at [1111, 513] on main "关闭左侧 关闭右侧 关闭其它 刷新页面 会员列表 产品预设置 赠送彩金 在线用户 提现列表 开奖记录 注单管理 产品列表 首页 / 产品管理 / 注单管理 /…" at bounding box center [884, 304] width 1369 height 510
click at [1383, 231] on button "查 询" at bounding box center [1396, 226] width 49 height 25
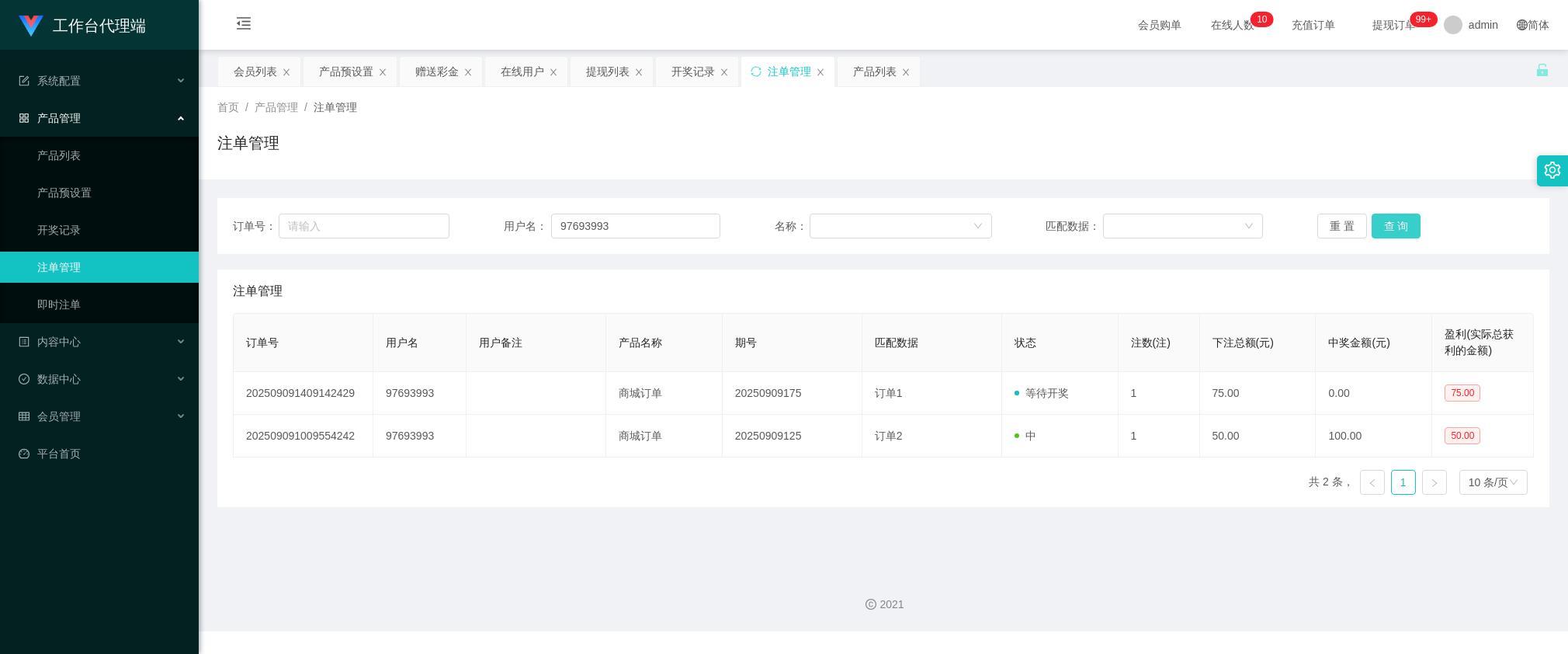
click at [1383, 231] on button "查 询" at bounding box center [1396, 226] width 49 height 25
click at [1383, 231] on button "查 询" at bounding box center [1405, 226] width 66 height 25
click at [1383, 231] on button "查 询" at bounding box center [1396, 226] width 49 height 25
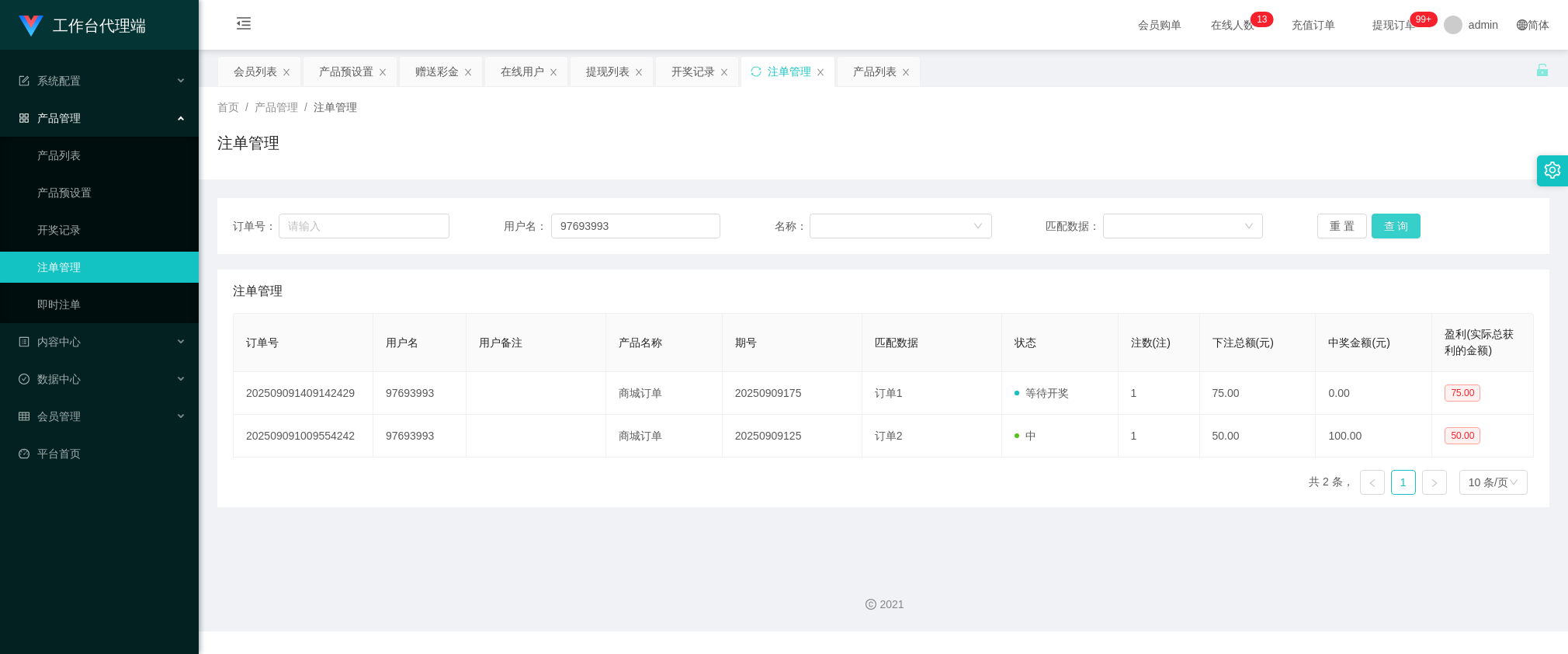
click at [1383, 231] on button "查 询" at bounding box center [1396, 226] width 49 height 25
click at [1383, 231] on button "查 询" at bounding box center [1396, 226] width 49 height 25
click at [1383, 231] on button "查 询" at bounding box center [1396, 226] width 49 height 25
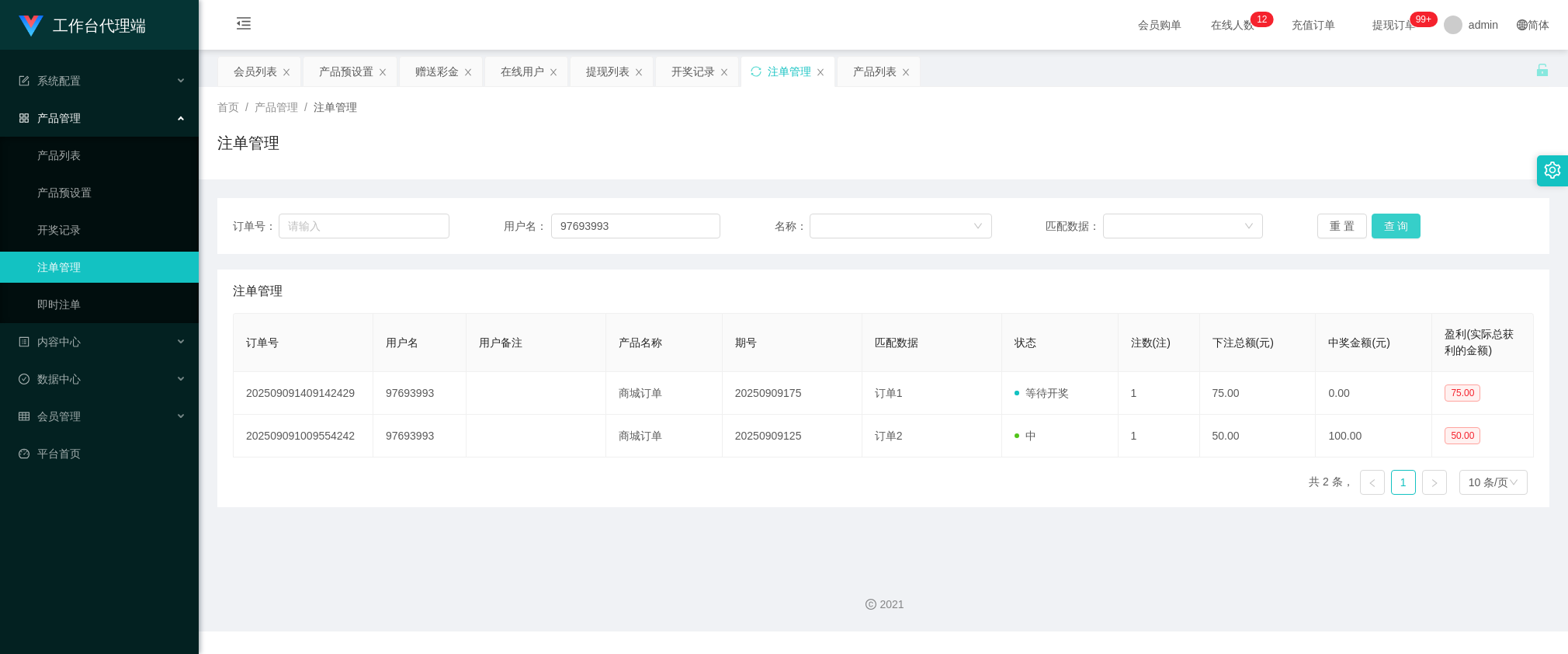
click at [1389, 237] on button "查 询" at bounding box center [1396, 226] width 49 height 25
click at [1389, 237] on div "重 置 查 询" at bounding box center [1425, 226] width 216 height 25
click at [1380, 222] on button "查 询" at bounding box center [1396, 226] width 49 height 25
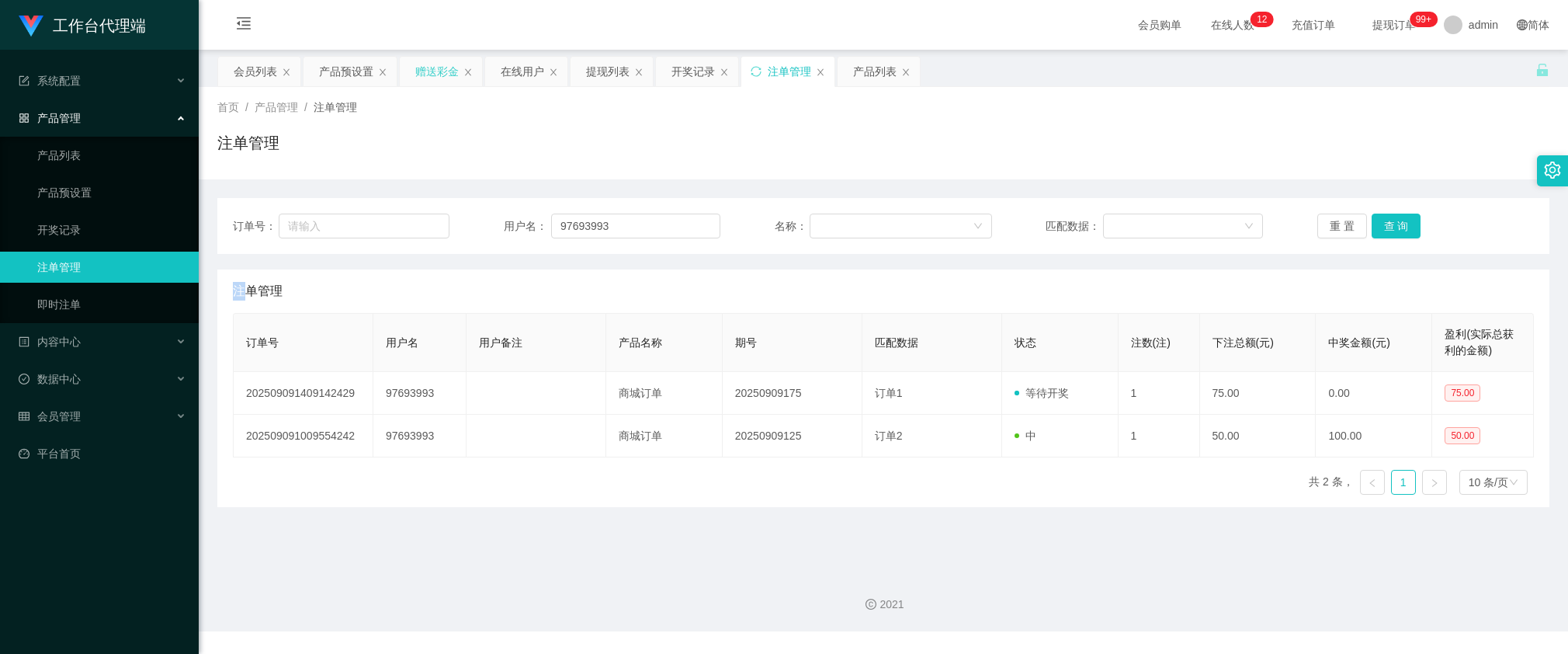
click at [454, 66] on div "赠送彩金" at bounding box center [437, 71] width 43 height 30
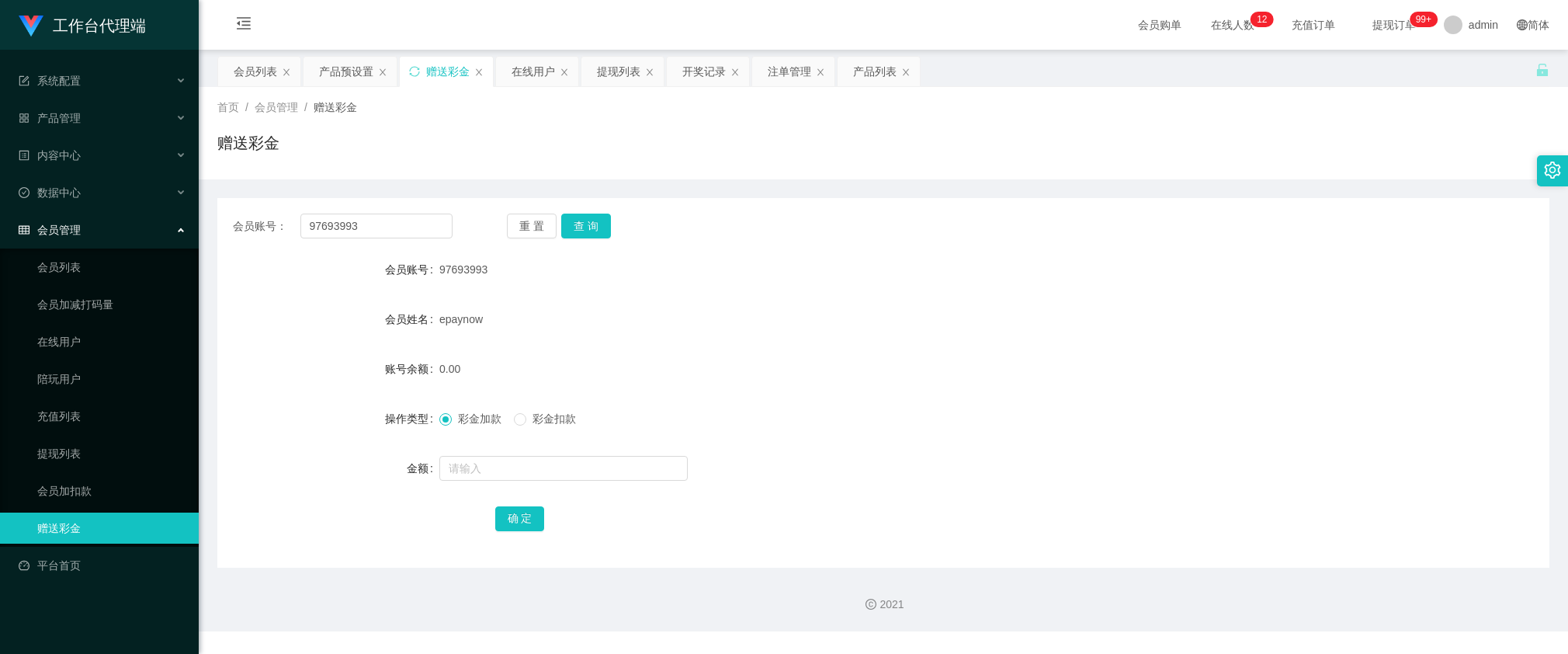
click at [456, 231] on div "会员账号： 97693993 重 置 查 询" at bounding box center [883, 226] width 1332 height 25
drag, startPoint x: 430, startPoint y: 216, endPoint x: 462, endPoint y: 223, distance: 32.8
click at [430, 216] on input "97693993" at bounding box center [377, 226] width 152 height 25
paste input "571769"
click at [588, 229] on button "查 询" at bounding box center [586, 226] width 49 height 25
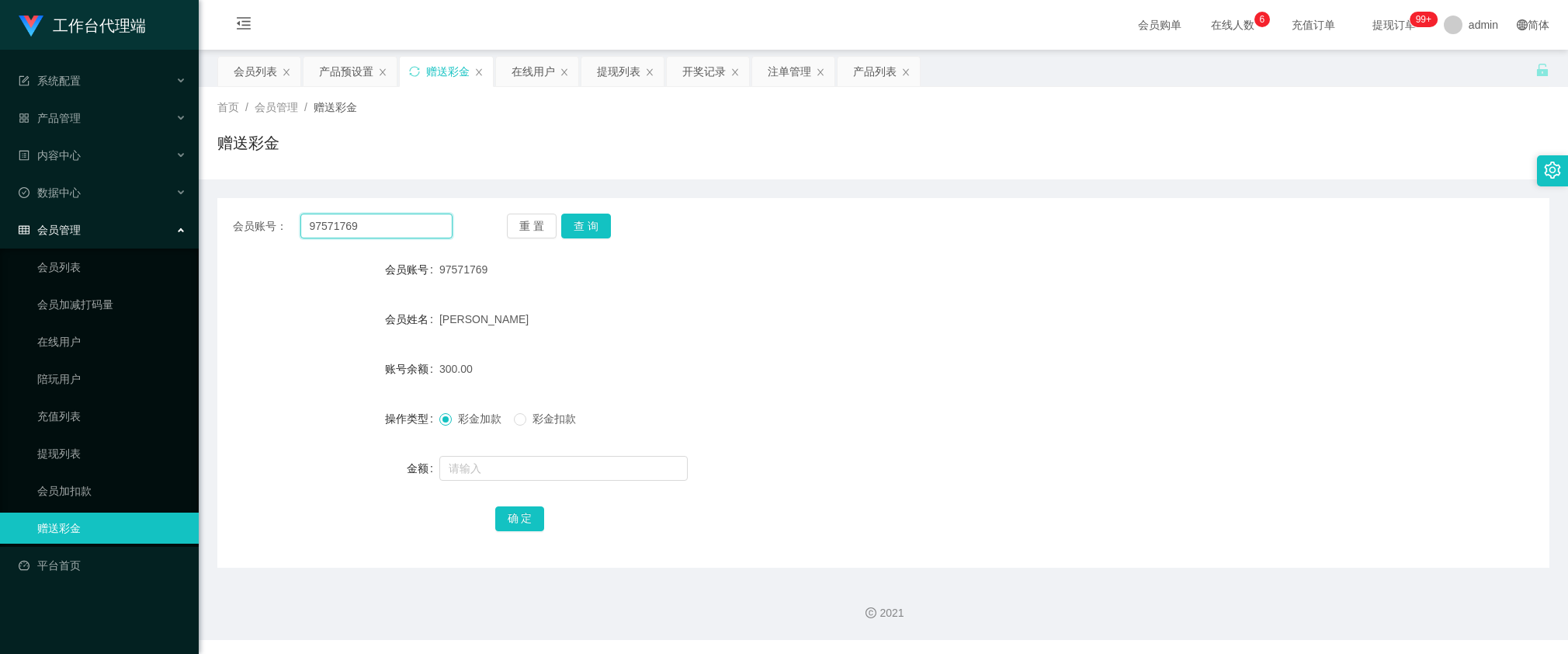
click at [437, 233] on input "97571769" at bounding box center [377, 226] width 152 height 25
paste input "vernice"
type input "vernice"
click at [609, 230] on button "查 询" at bounding box center [586, 226] width 49 height 25
click at [337, 66] on div "产品预设置" at bounding box center [346, 71] width 55 height 30
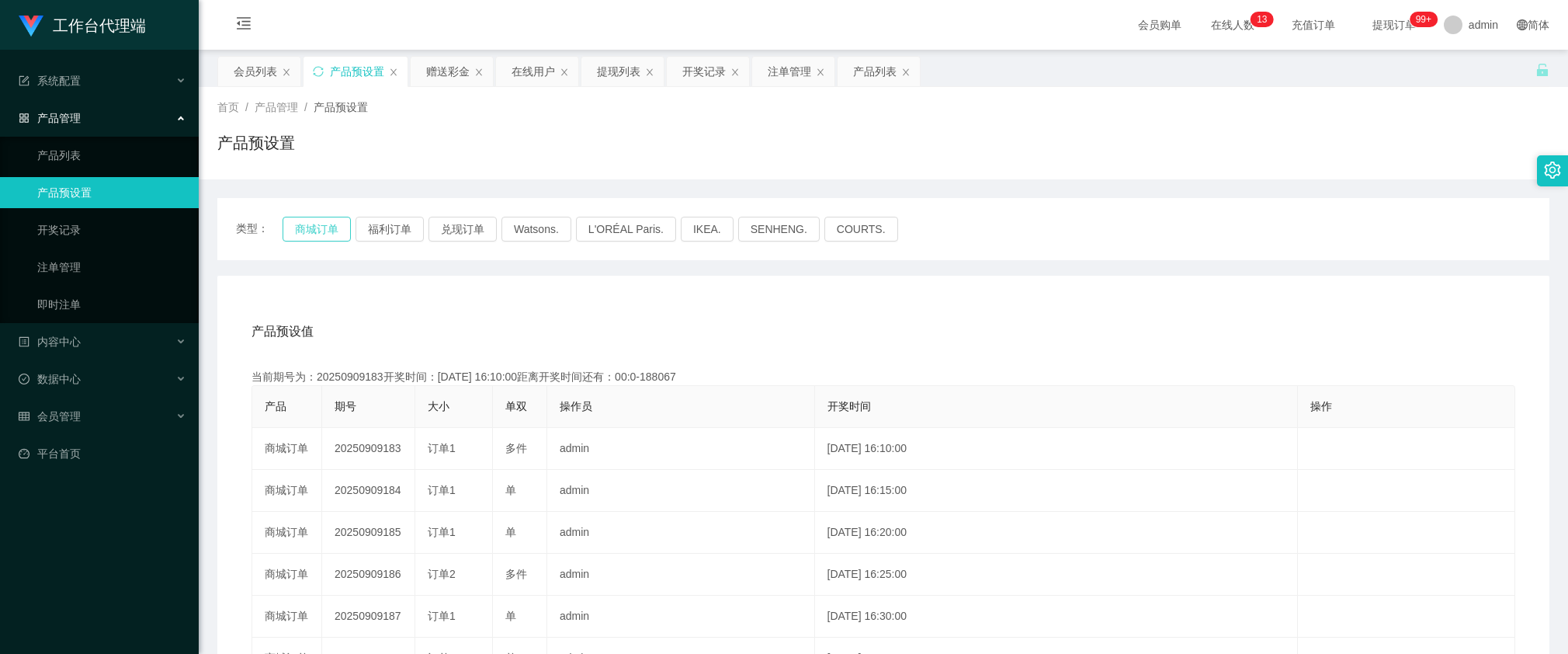
click at [337, 223] on button "商城订单" at bounding box center [317, 229] width 68 height 25
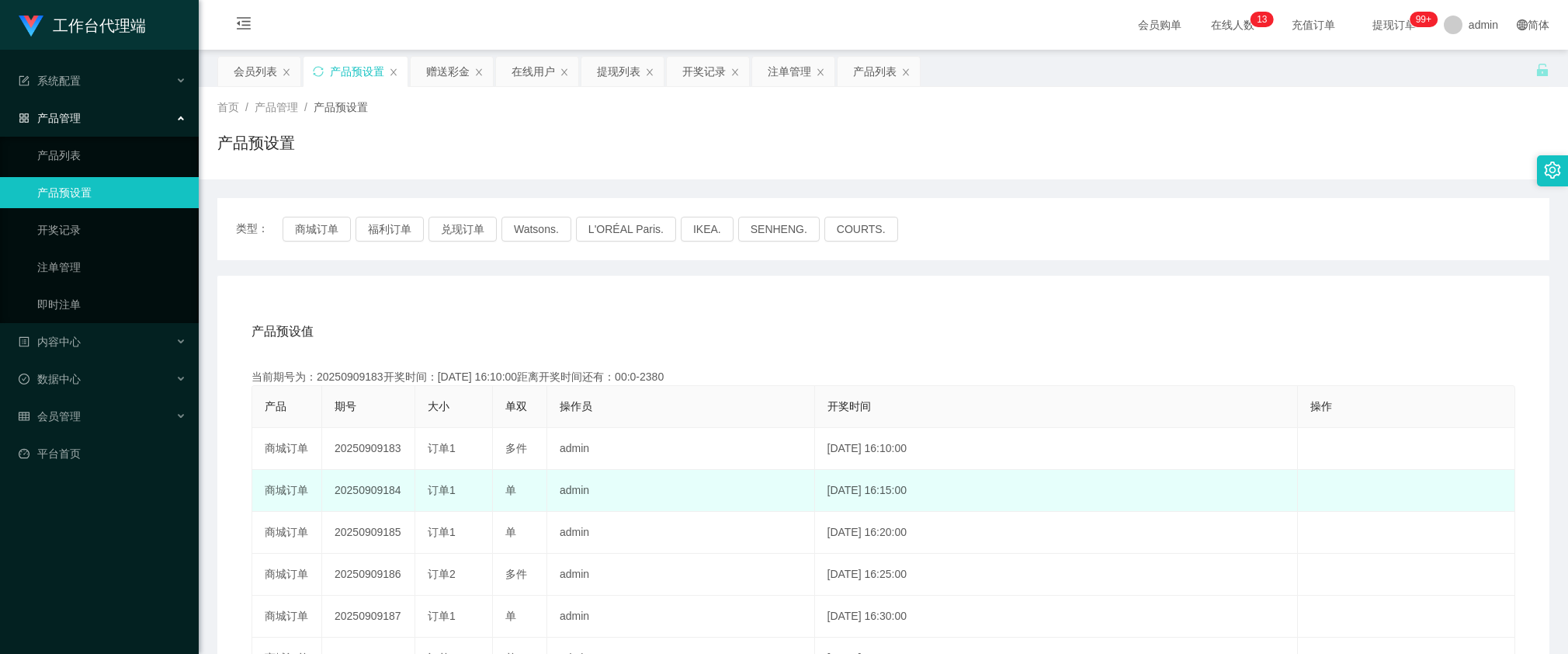
click at [366, 487] on td "20250909184" at bounding box center [369, 491] width 93 height 42
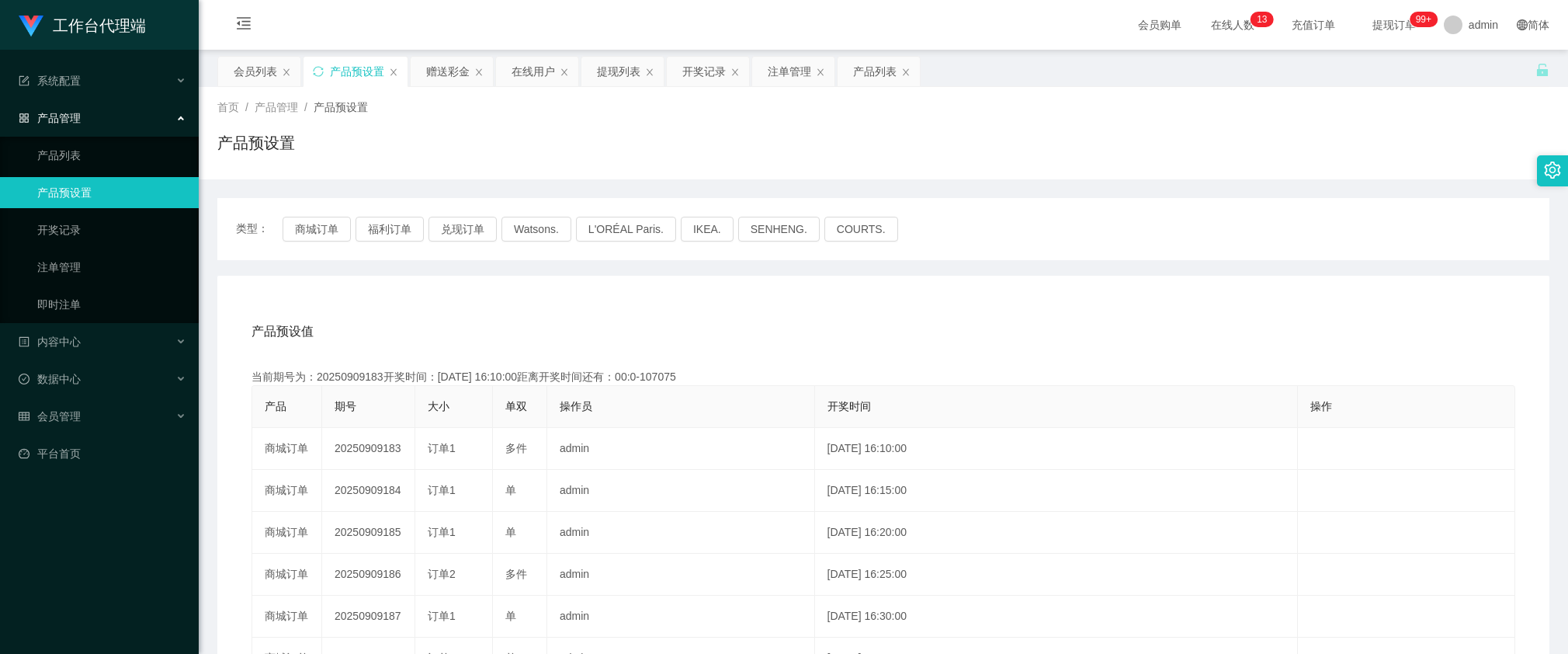
copy td "20250909184"
click at [440, 72] on div "赠送彩金" at bounding box center [448, 71] width 43 height 30
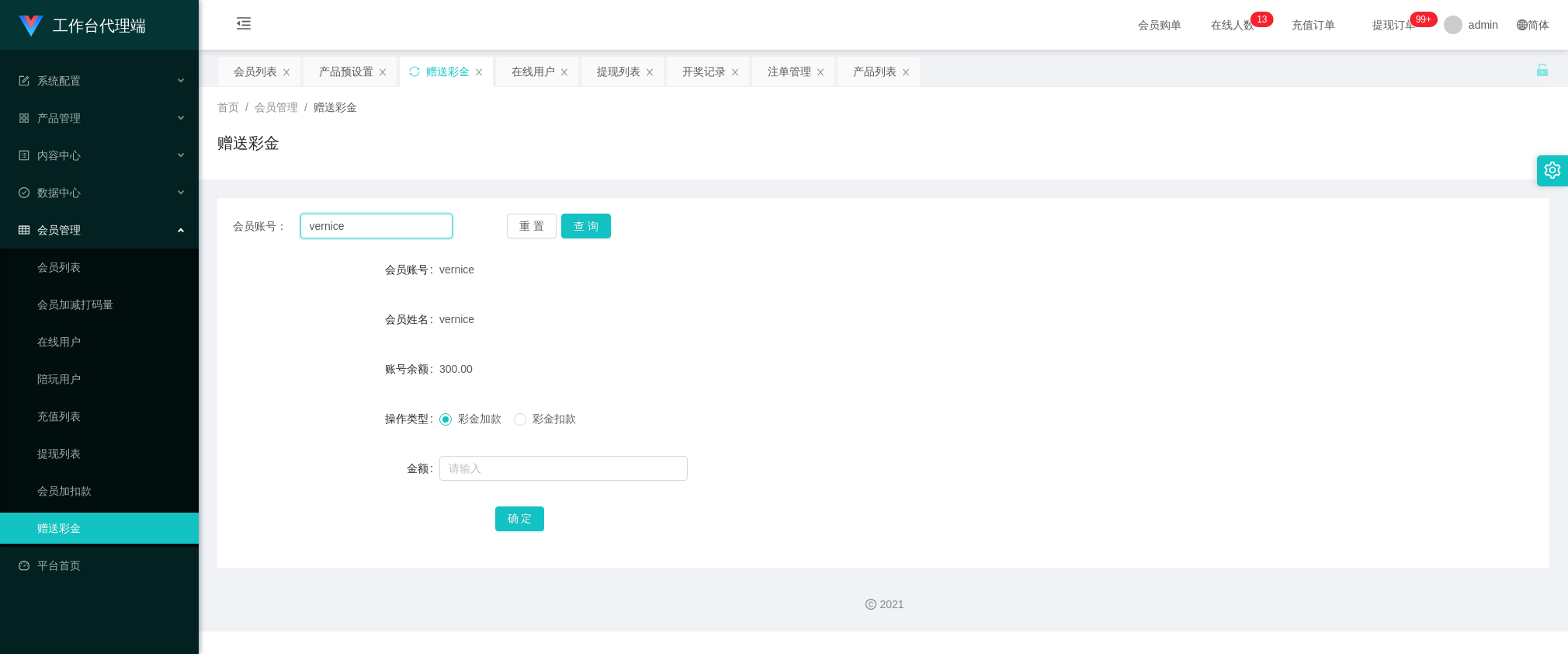
click at [419, 225] on input "vernice" at bounding box center [377, 226] width 152 height 25
drag, startPoint x: 595, startPoint y: 226, endPoint x: 594, endPoint y: 247, distance: 21.0
click at [595, 226] on button "查 询" at bounding box center [586, 226] width 49 height 25
click at [510, 467] on input "text" at bounding box center [563, 468] width 248 height 25
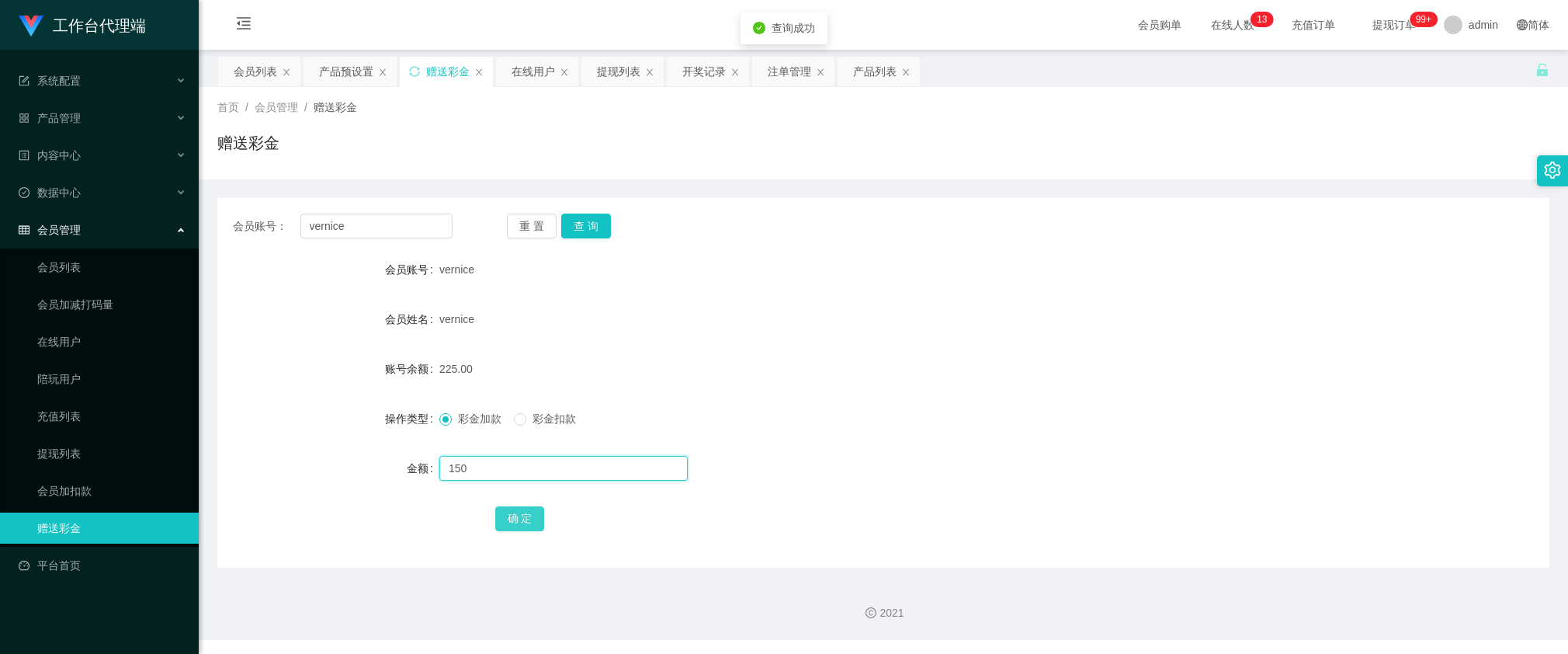
type input "150"
click at [522, 518] on button "确 定" at bounding box center [519, 519] width 49 height 25
click at [585, 233] on button "查 询" at bounding box center [586, 226] width 49 height 25
click at [409, 226] on input "vernice" at bounding box center [377, 226] width 152 height 25
click at [774, 74] on div "注单管理" at bounding box center [789, 71] width 43 height 30
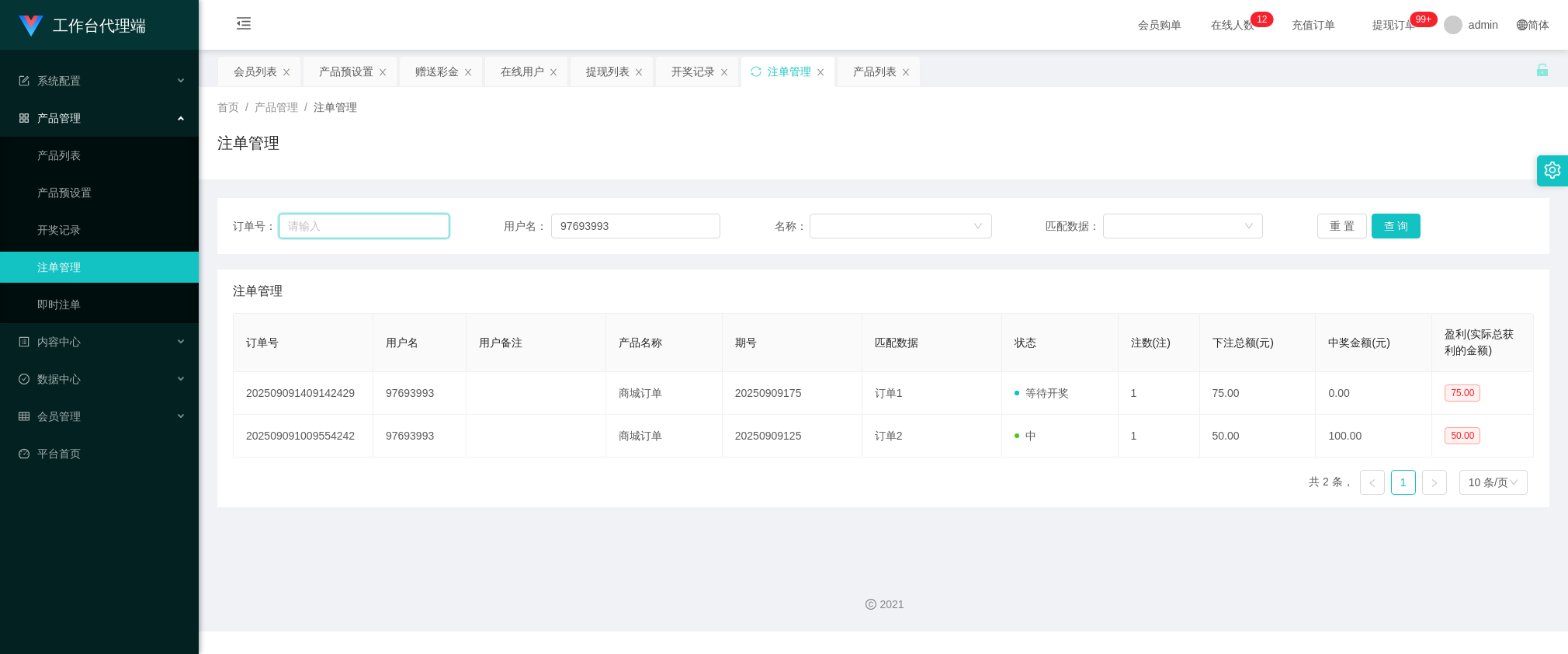
click at [362, 231] on input "text" at bounding box center [364, 226] width 170 height 25
click at [667, 219] on input "97693993" at bounding box center [635, 226] width 170 height 25
paste input "vernice"
type input "vernice"
click at [1386, 223] on button "查 询" at bounding box center [1396, 226] width 49 height 25
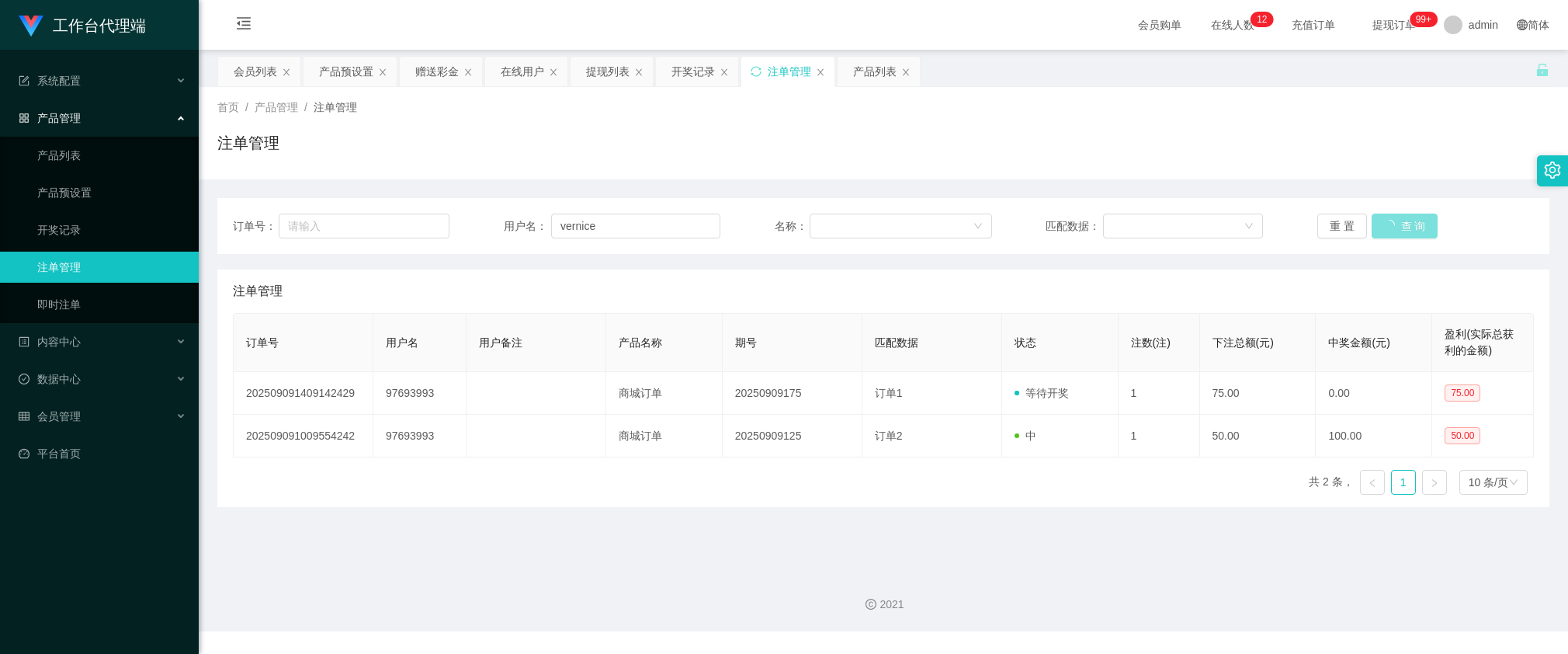
click at [1386, 223] on button "查 询" at bounding box center [1405, 226] width 66 height 25
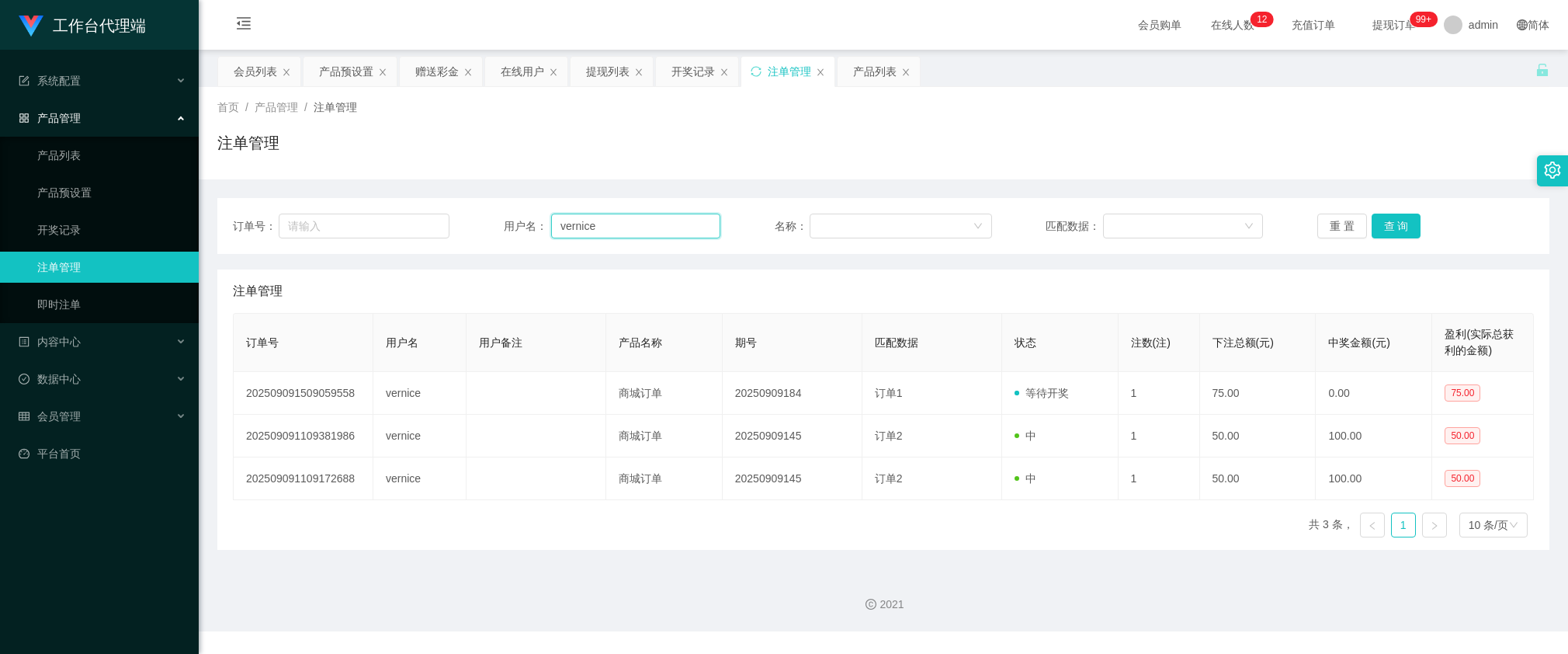
click at [682, 233] on input "vernice" at bounding box center [635, 226] width 170 height 25
paste input "Est2811"
click at [1391, 229] on button "查 询" at bounding box center [1396, 226] width 49 height 25
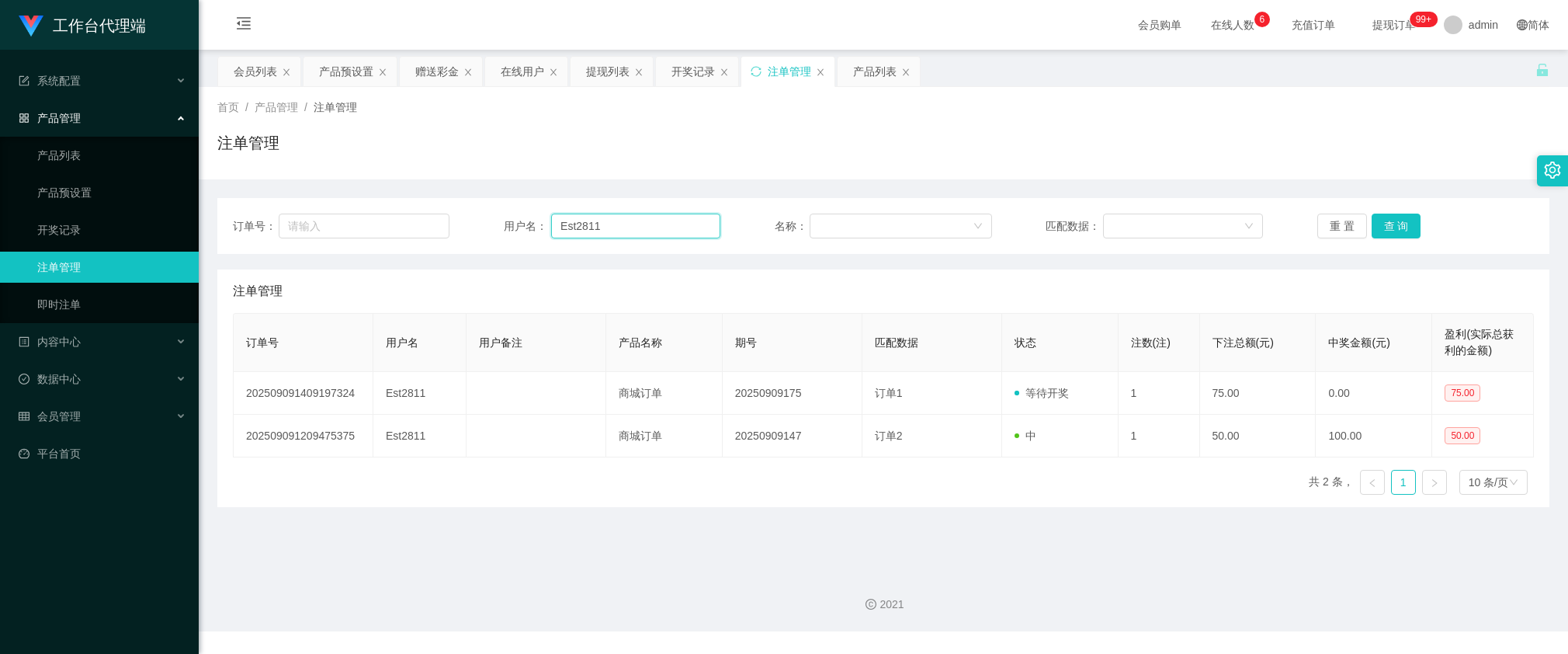
click at [604, 222] on input "Est2811" at bounding box center [635, 226] width 170 height 25
paste input "vernice"
type input "vernice"
click at [1391, 225] on button "查 询" at bounding box center [1396, 226] width 49 height 25
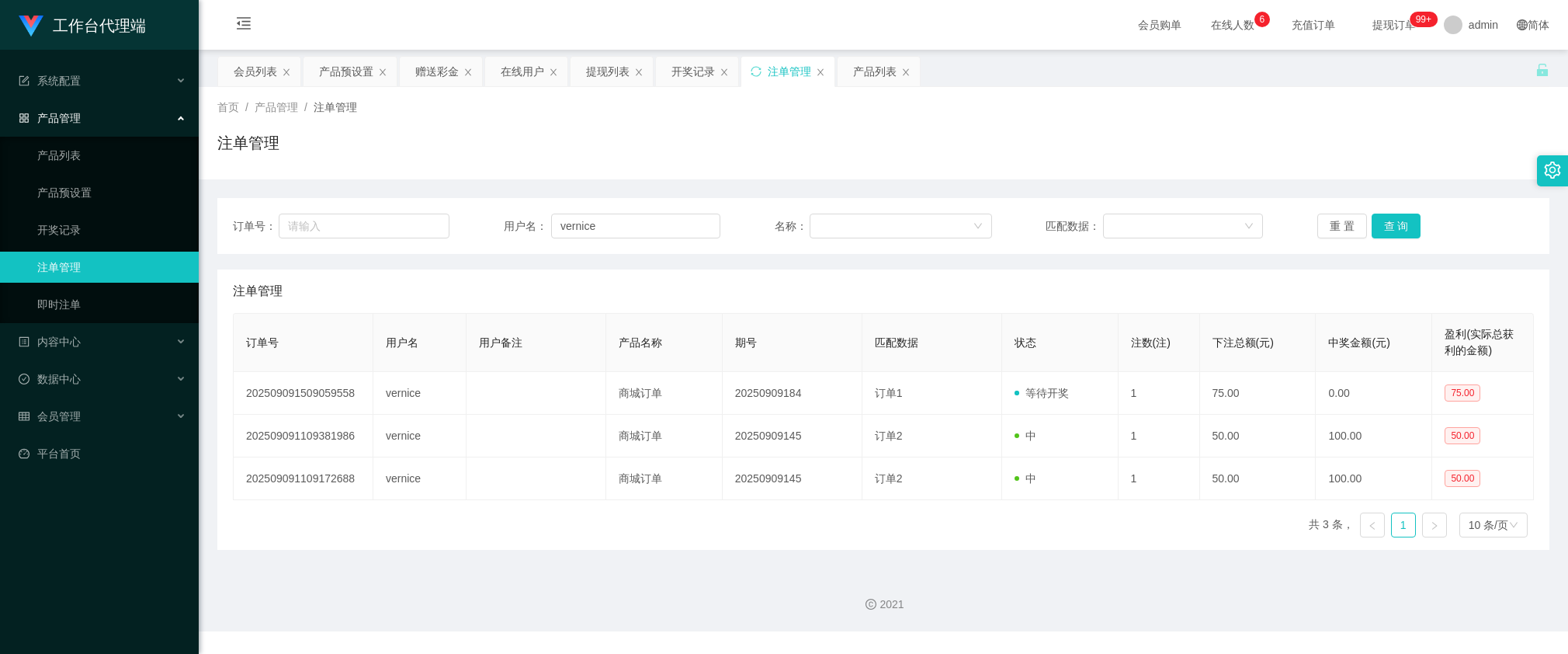
click at [1013, 182] on div "订单号： 用户名： vernice 名称： 匹配数据： 重 置 查 询 注单管理 订单号 用户名 用户备注 产品名称 期号 匹配数据 状态 注数(注) 下注总…" at bounding box center [883, 364] width 1332 height 371
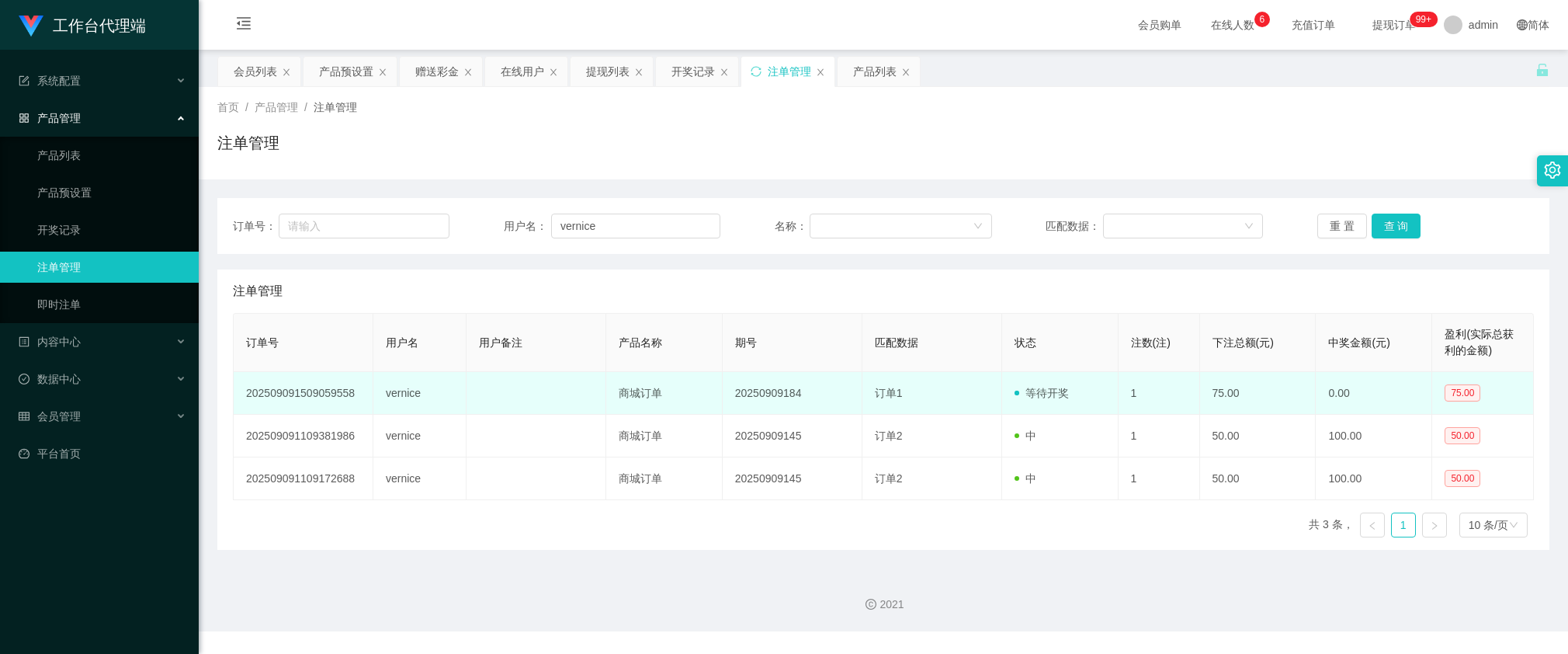
click at [782, 397] on td "20250909184" at bounding box center [793, 394] width 140 height 43
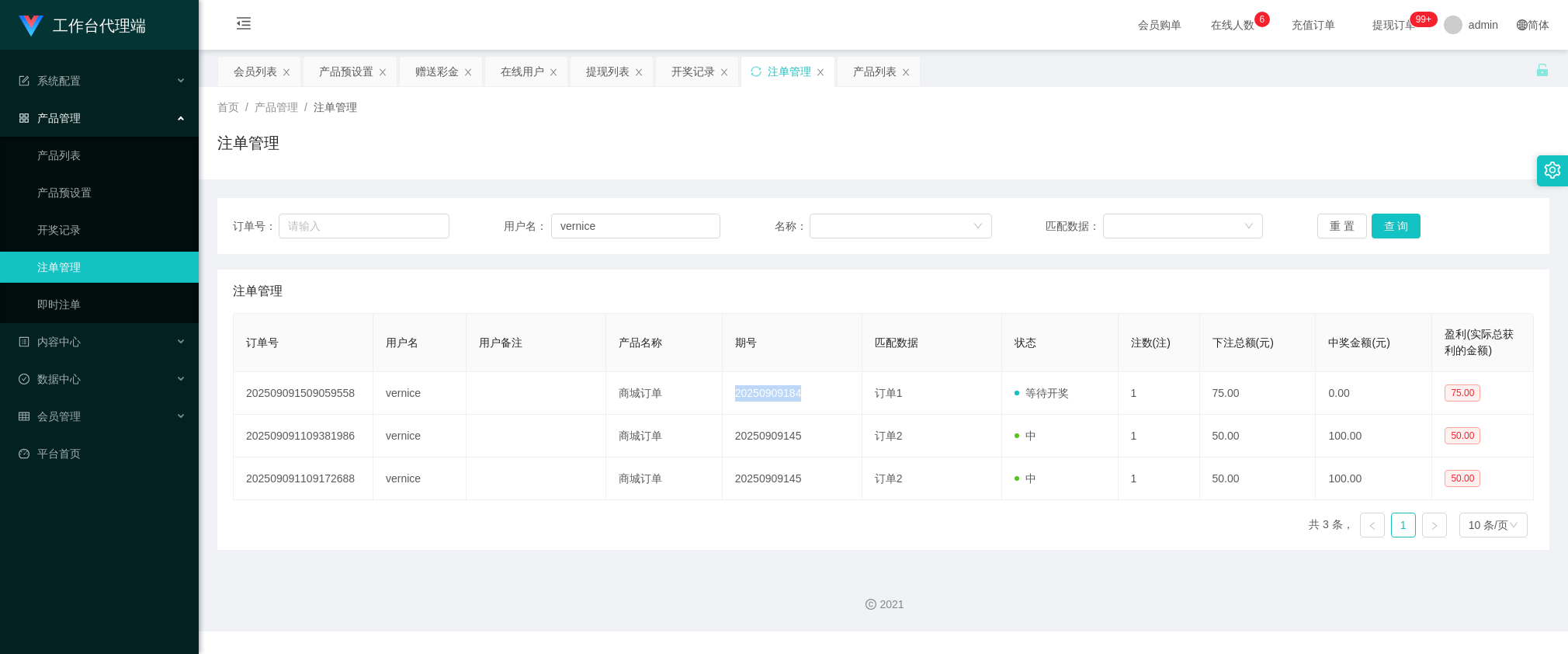
copy td "20250909184"
click at [1357, 328] on th "中奖金额(元)" at bounding box center [1374, 343] width 117 height 58
click at [1392, 234] on button "查 询" at bounding box center [1396, 226] width 49 height 25
click at [1392, 231] on button "查 询" at bounding box center [1396, 226] width 49 height 25
click at [339, 66] on div "产品预设置" at bounding box center [346, 71] width 55 height 30
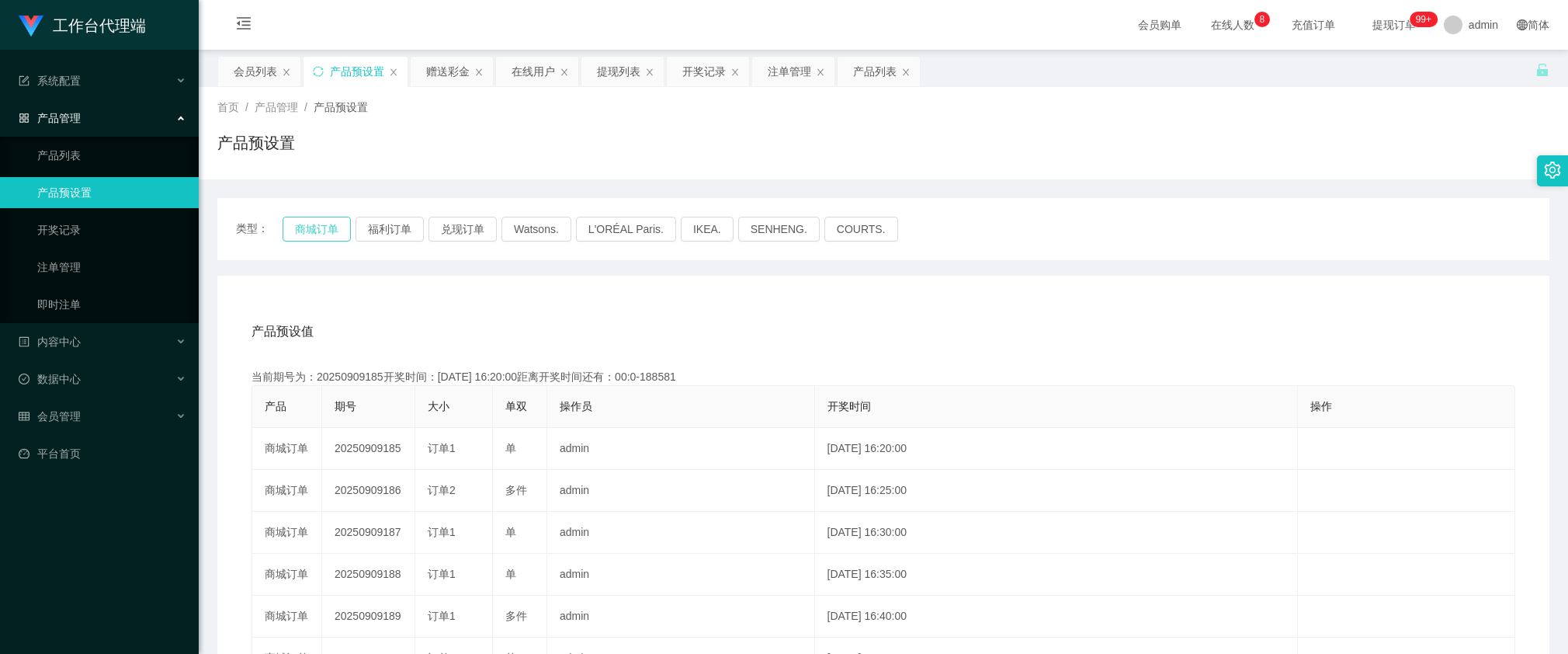
click at [335, 228] on button "商城订单" at bounding box center [317, 229] width 68 height 25
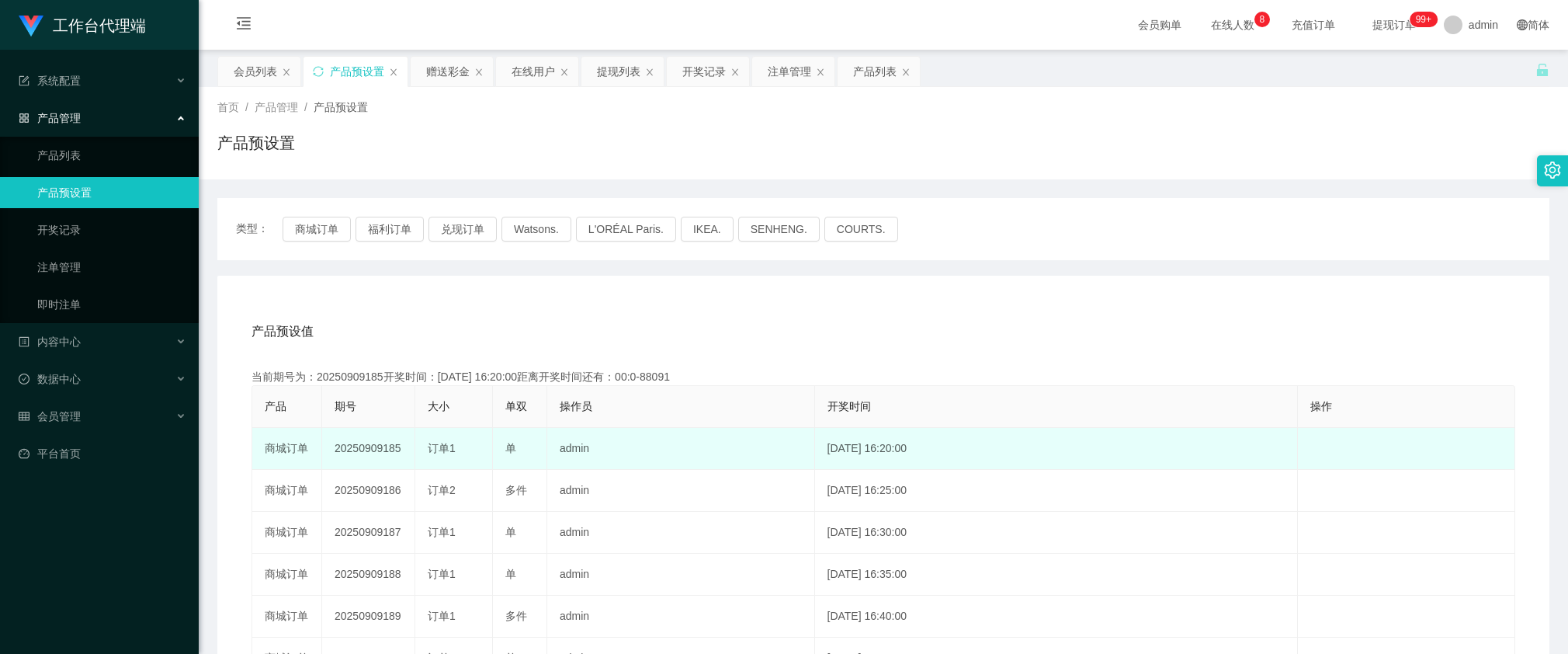
click at [322, 457] on td "20250909185" at bounding box center [369, 449] width 93 height 42
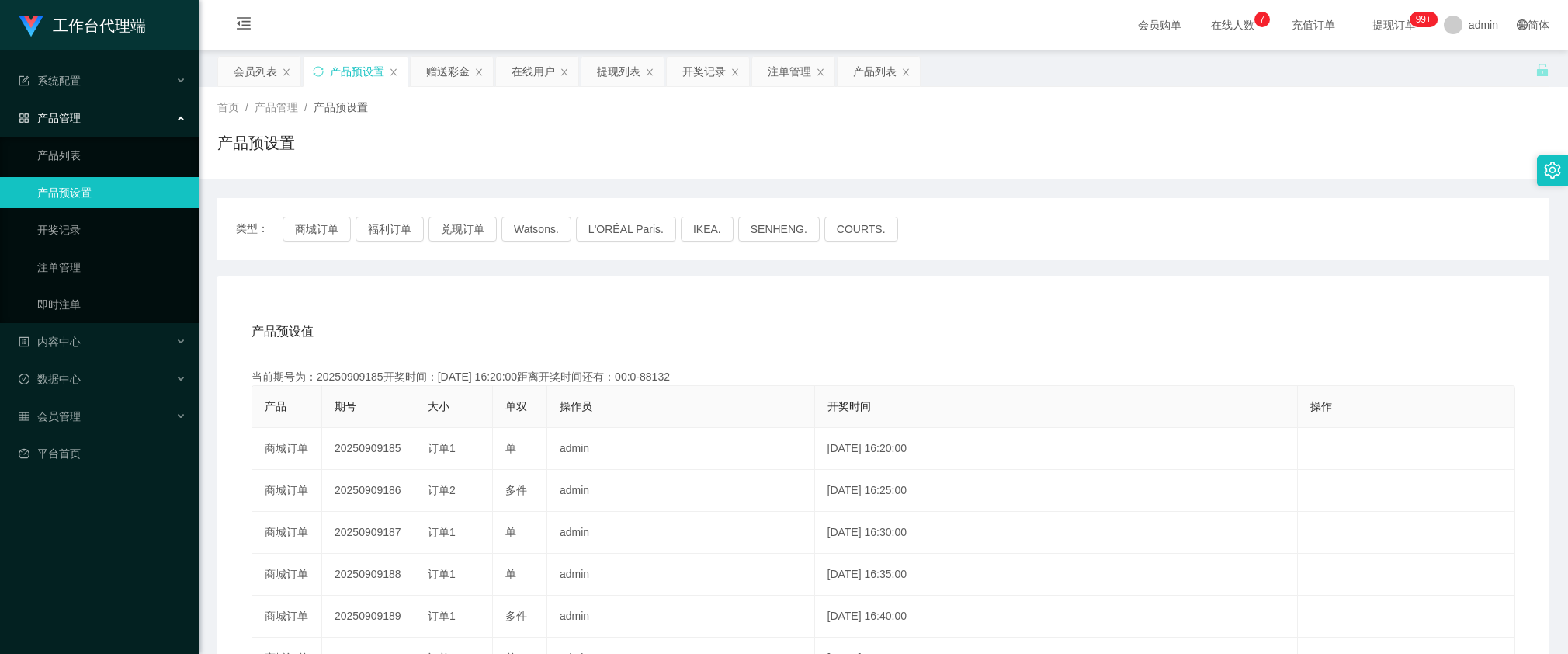
click at [567, 97] on div "首页 / 产品管理 / 产品预设置 / 产品预设置" at bounding box center [884, 133] width 1369 height 92
click at [788, 72] on div "注单管理" at bounding box center [789, 71] width 43 height 30
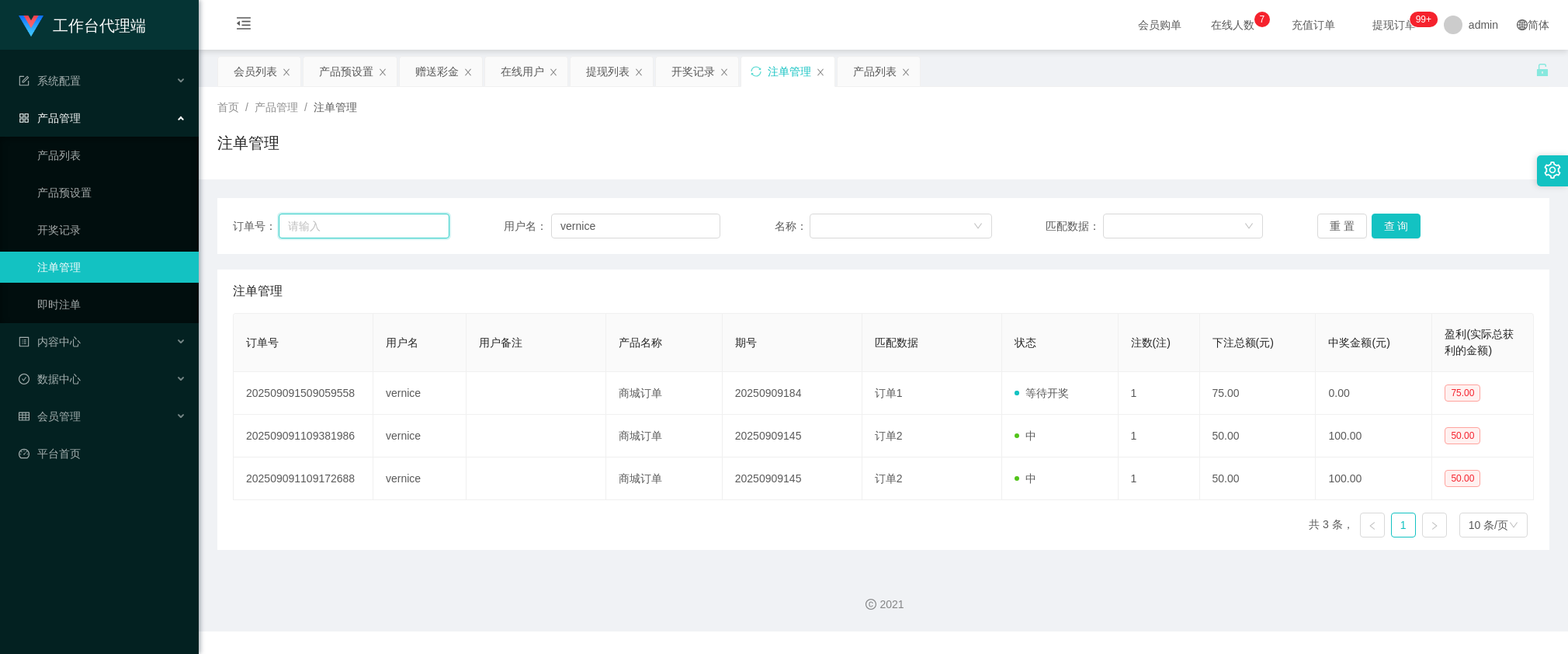
click at [413, 226] on input "text" at bounding box center [364, 226] width 170 height 25
click at [643, 233] on input "vernice" at bounding box center [635, 226] width 170 height 25
click at [1380, 231] on button "查 询" at bounding box center [1396, 226] width 49 height 25
drag, startPoint x: 1380, startPoint y: 231, endPoint x: 1376, endPoint y: 247, distance: 16.5
click at [1380, 230] on div "重 置 查 询" at bounding box center [1425, 226] width 216 height 25
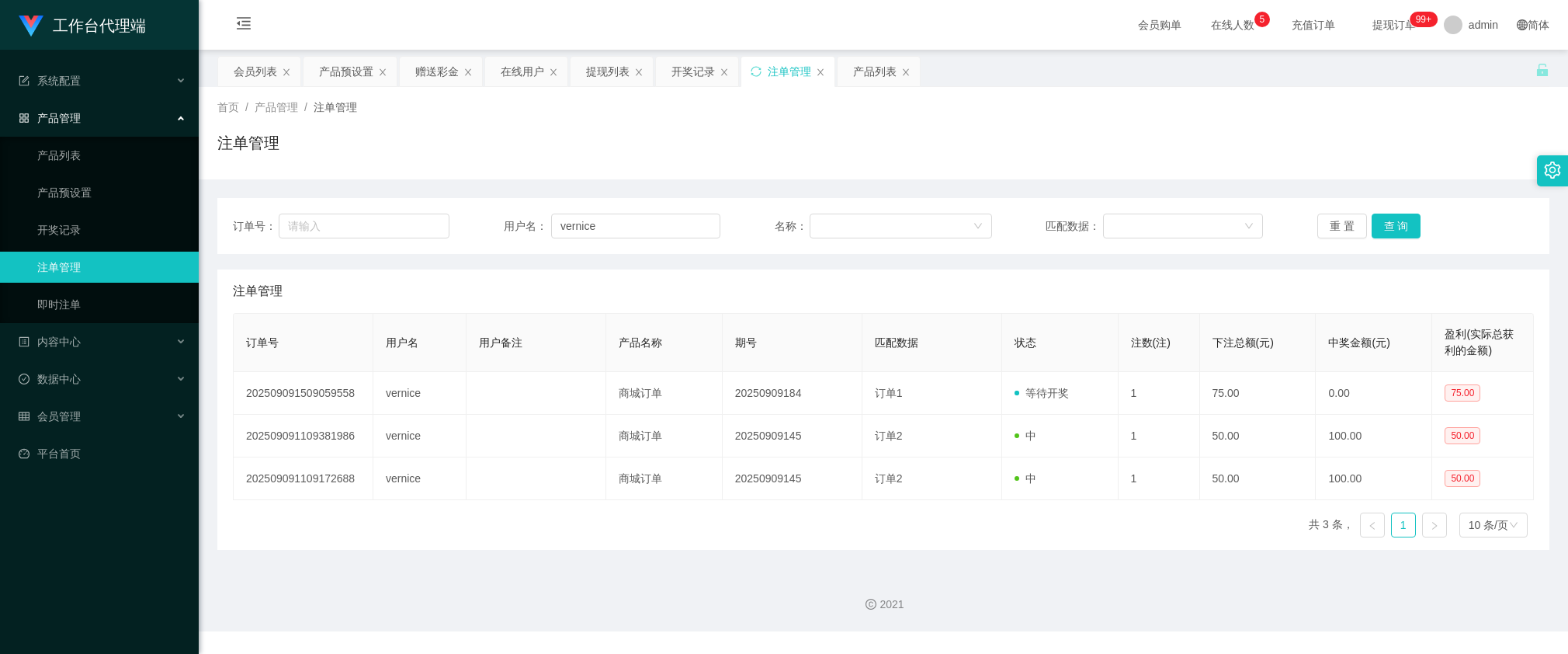
click at [999, 539] on div "订单号 用户名 用户备注 产品名称 期号 匹配数据 状态 注数(注) 下注总额(元) 中奖金额(元) 盈利(实际总获利的金额) 202509091509059…" at bounding box center [884, 432] width 1301 height 237
click at [1380, 222] on button "查 询" at bounding box center [1396, 226] width 49 height 25
click at [1390, 227] on button "查 询" at bounding box center [1396, 226] width 49 height 25
click at [1384, 231] on button "查 询" at bounding box center [1396, 226] width 49 height 25
click at [1384, 231] on div "重 置 查 询" at bounding box center [1425, 226] width 216 height 25
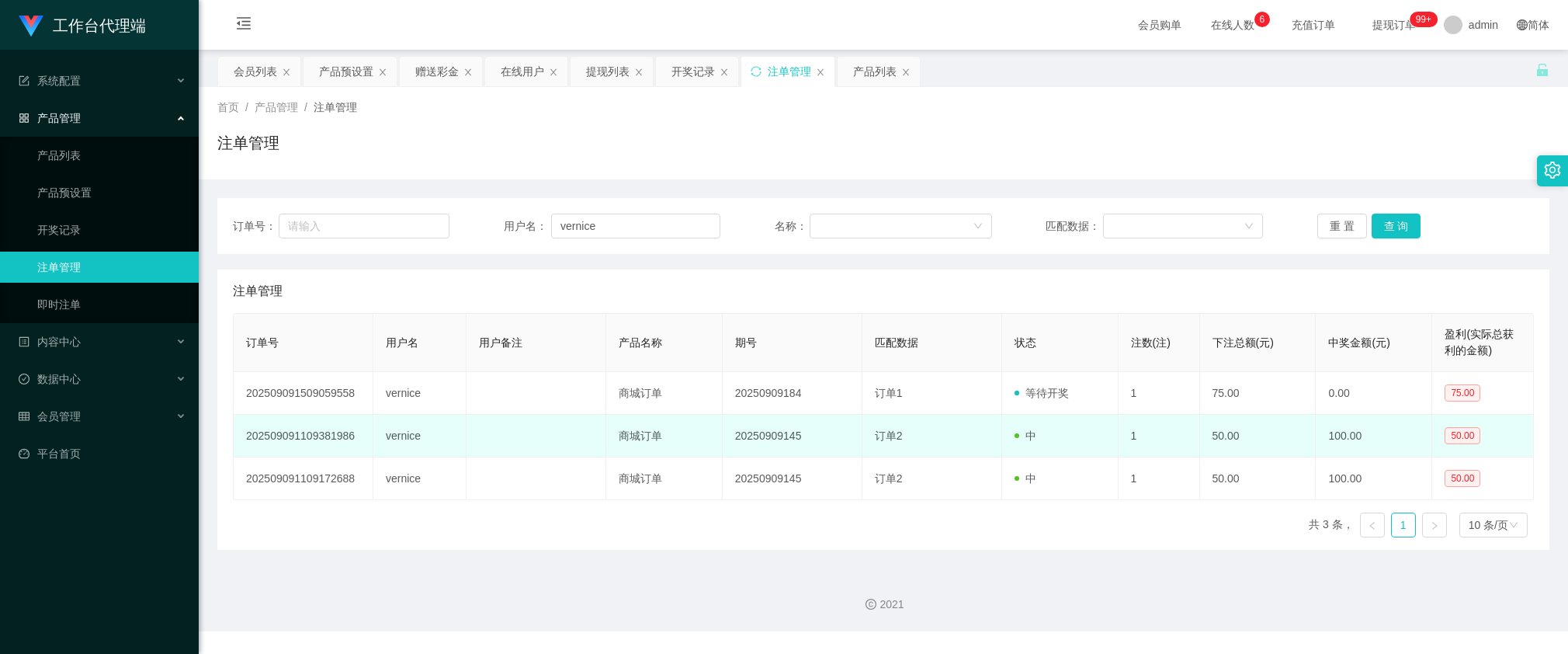
click at [1188, 430] on td "1" at bounding box center [1159, 436] width 82 height 43
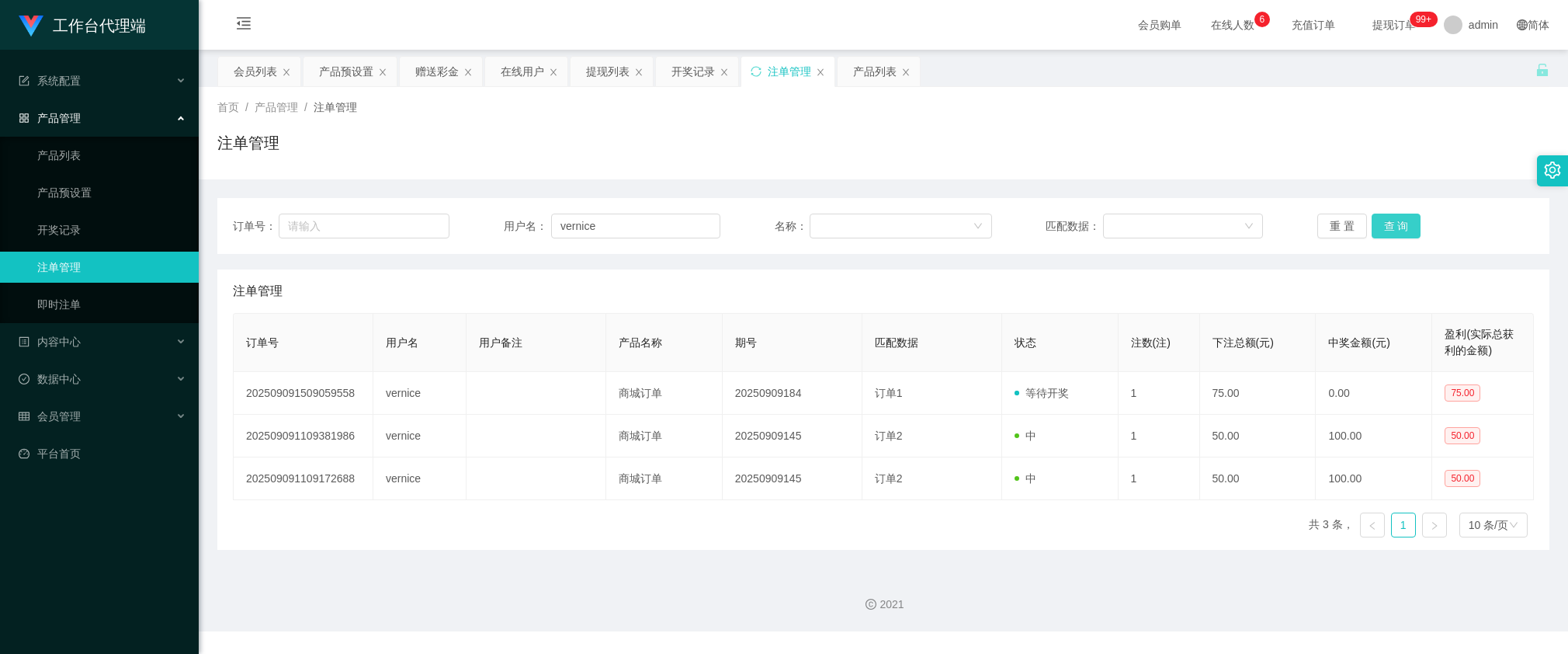
click at [1396, 217] on button "查 询" at bounding box center [1396, 226] width 49 height 25
